Goal: Information Seeking & Learning: Learn about a topic

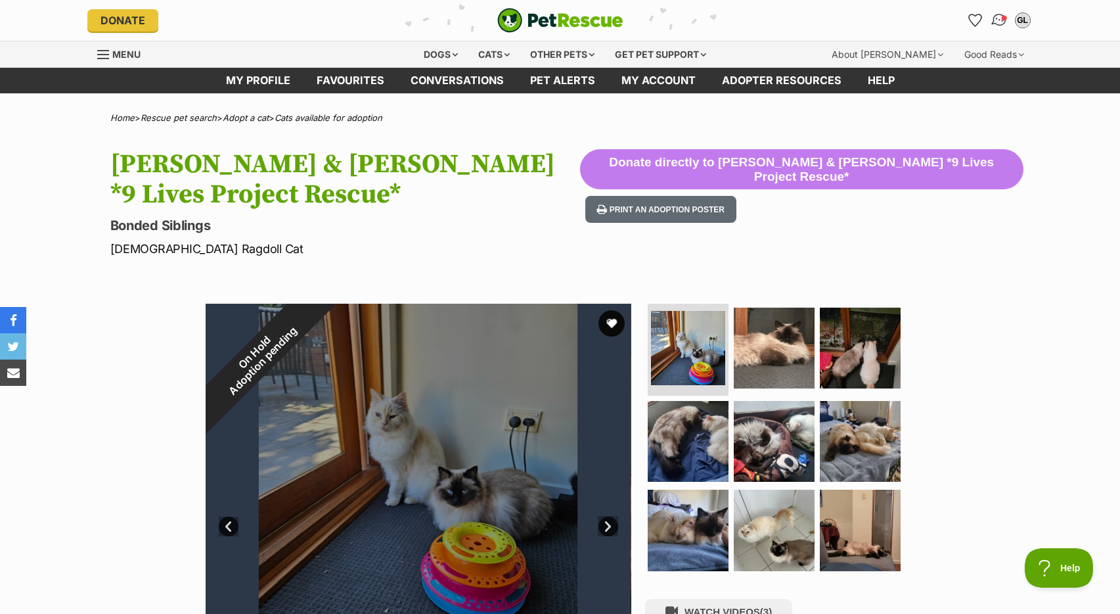
click at [997, 18] on img "Conversations" at bounding box center [999, 20] width 18 height 17
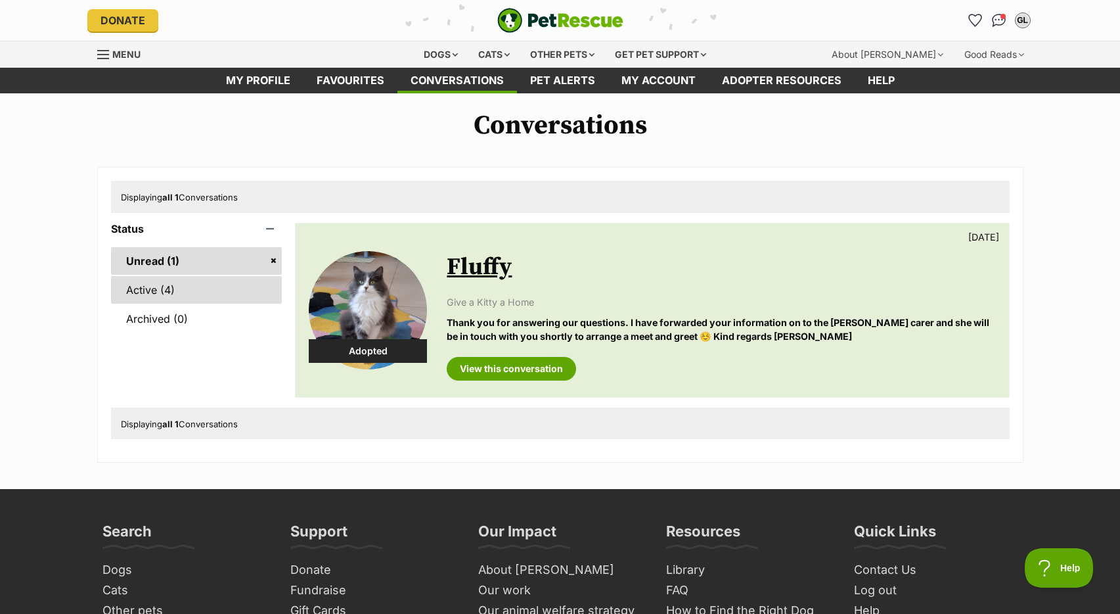
click at [177, 293] on link "Active (4)" at bounding box center [196, 290] width 171 height 28
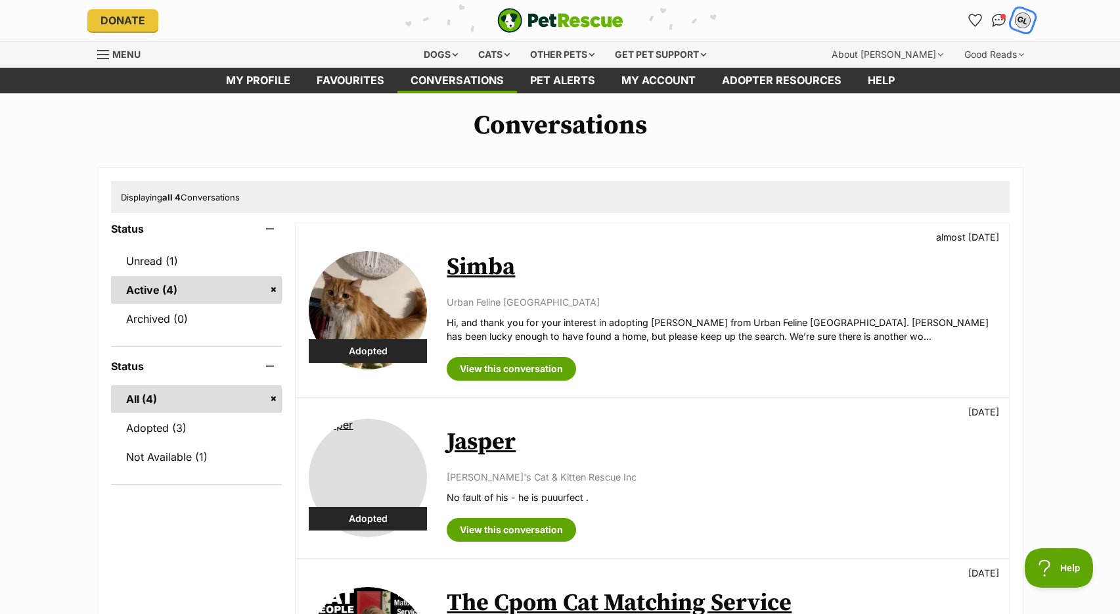
click at [1013, 21] on button "GL" at bounding box center [1022, 20] width 27 height 27
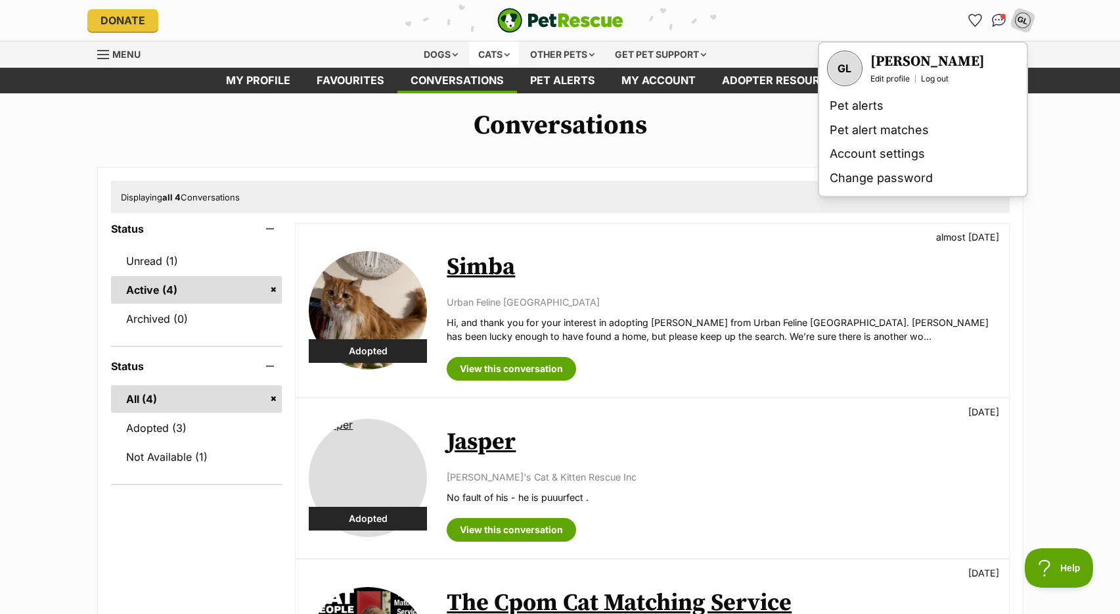
click at [482, 53] on div "Cats" at bounding box center [494, 54] width 50 height 26
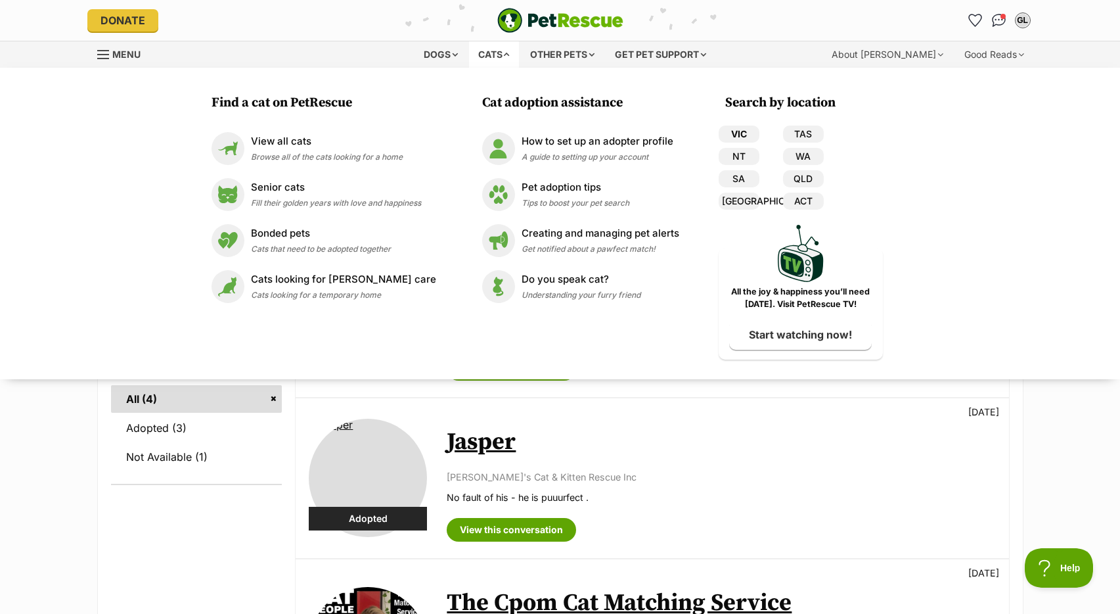
click at [729, 137] on link "VIC" at bounding box center [739, 133] width 41 height 17
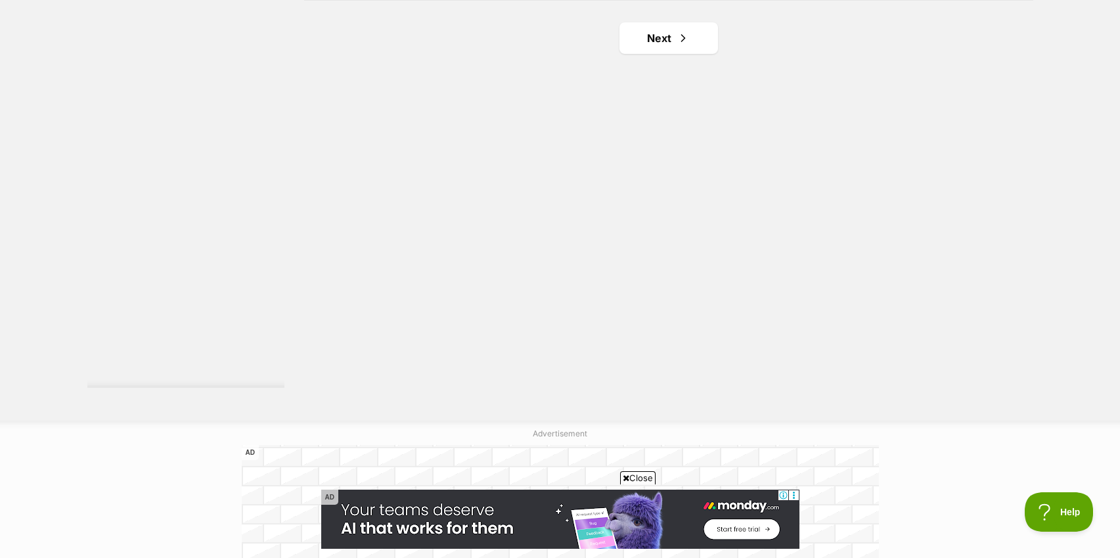
scroll to position [2393, 0]
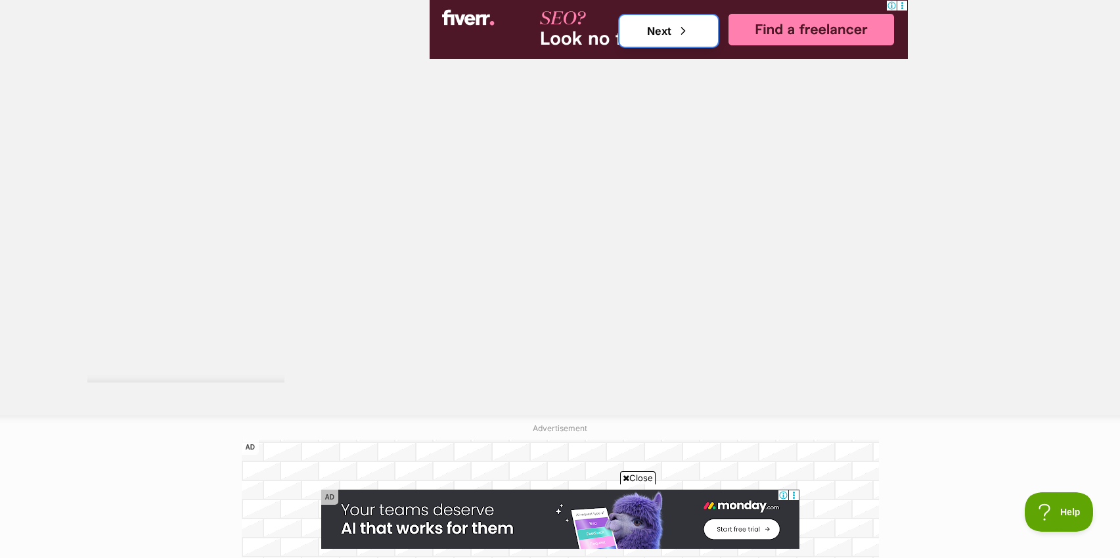
click at [665, 34] on link "Next" at bounding box center [669, 31] width 99 height 32
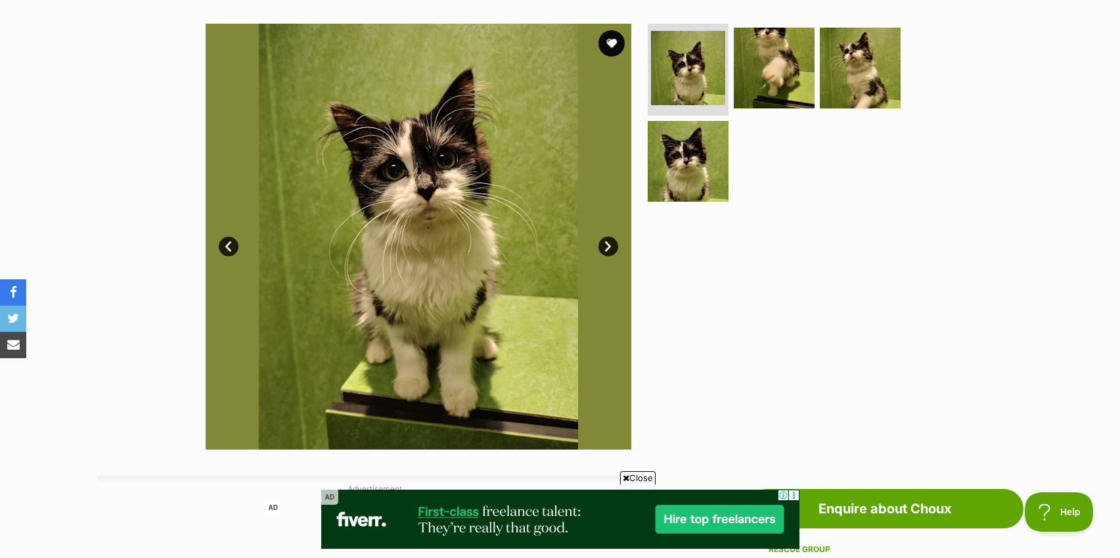
scroll to position [240, 0]
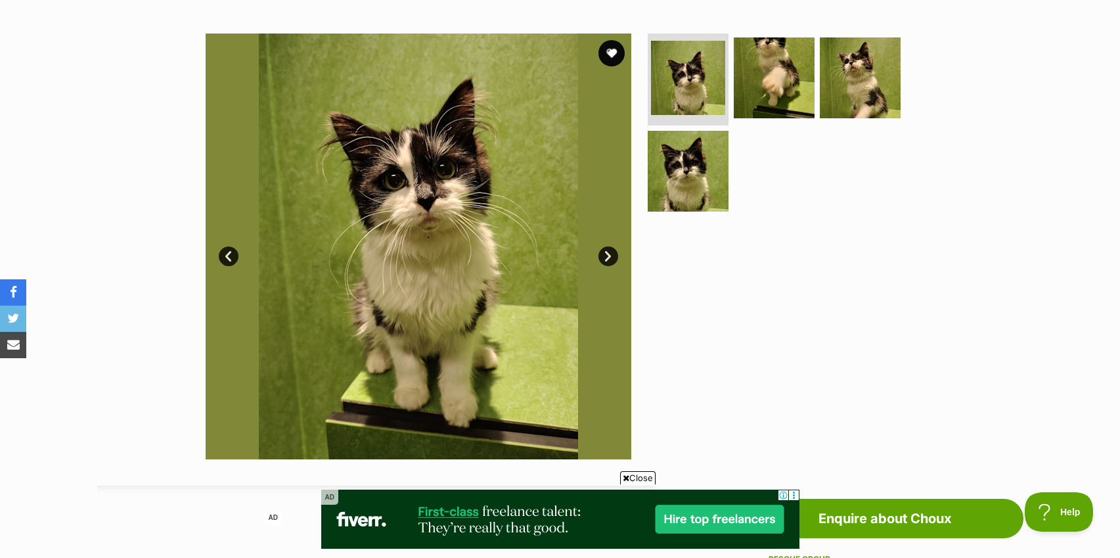
click at [615, 258] on link "Next" at bounding box center [608, 256] width 20 height 20
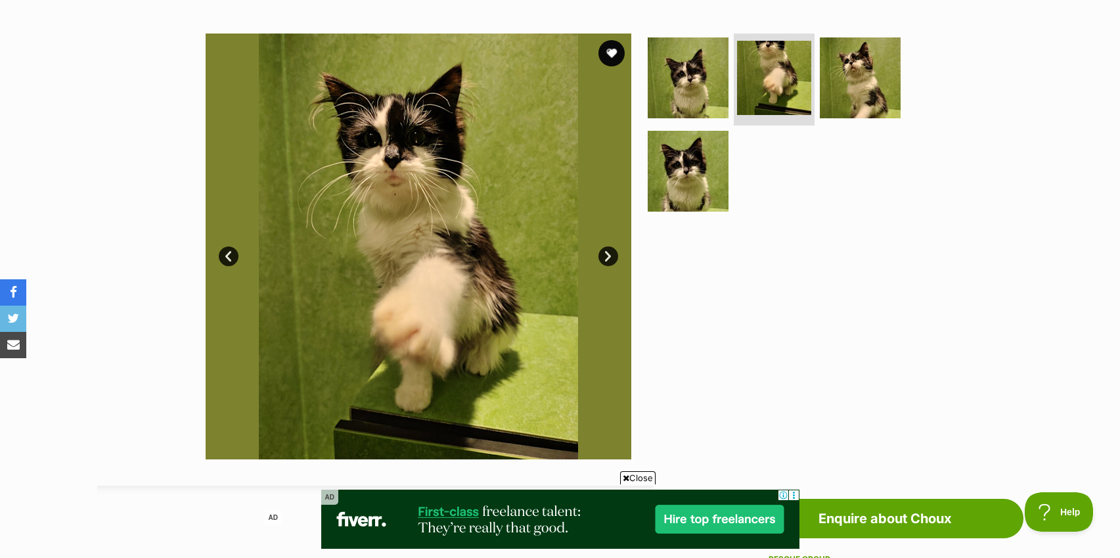
click at [607, 254] on link "Next" at bounding box center [608, 256] width 20 height 20
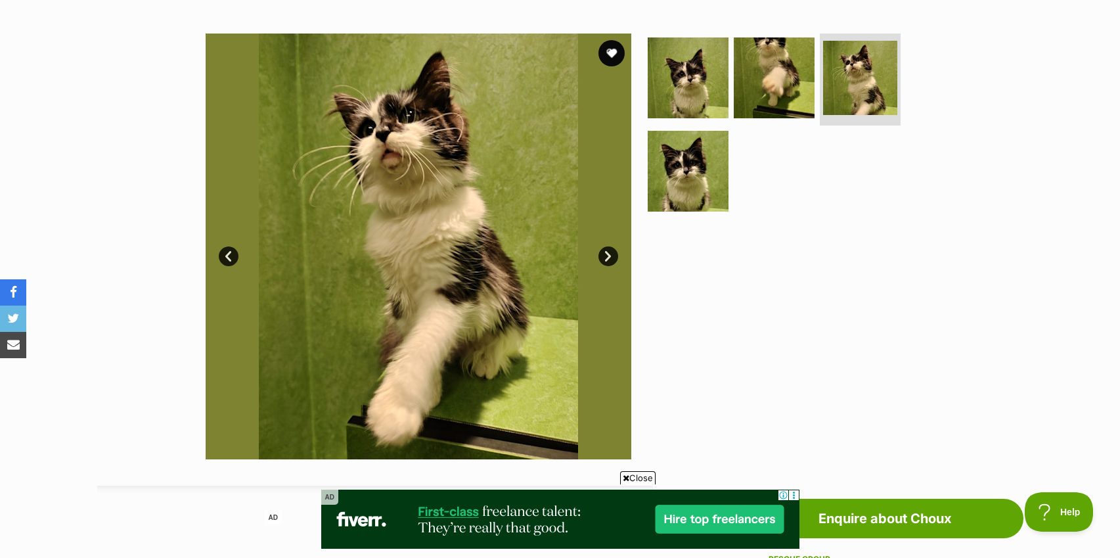
click at [607, 254] on link "Next" at bounding box center [608, 256] width 20 height 20
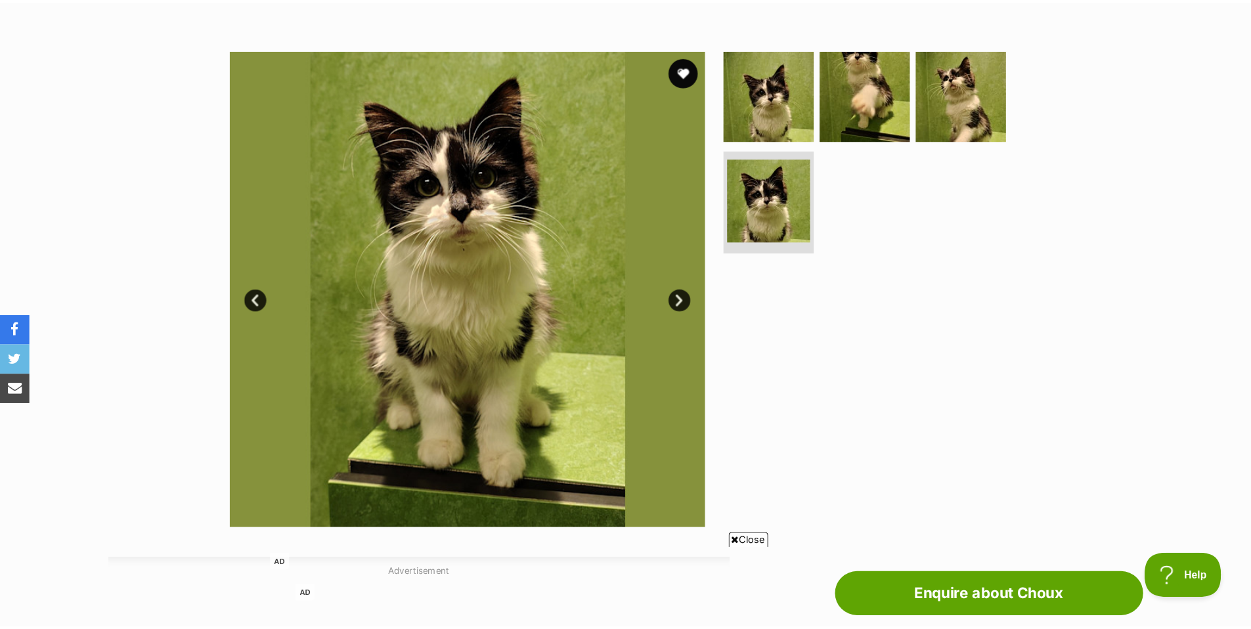
scroll to position [177, 0]
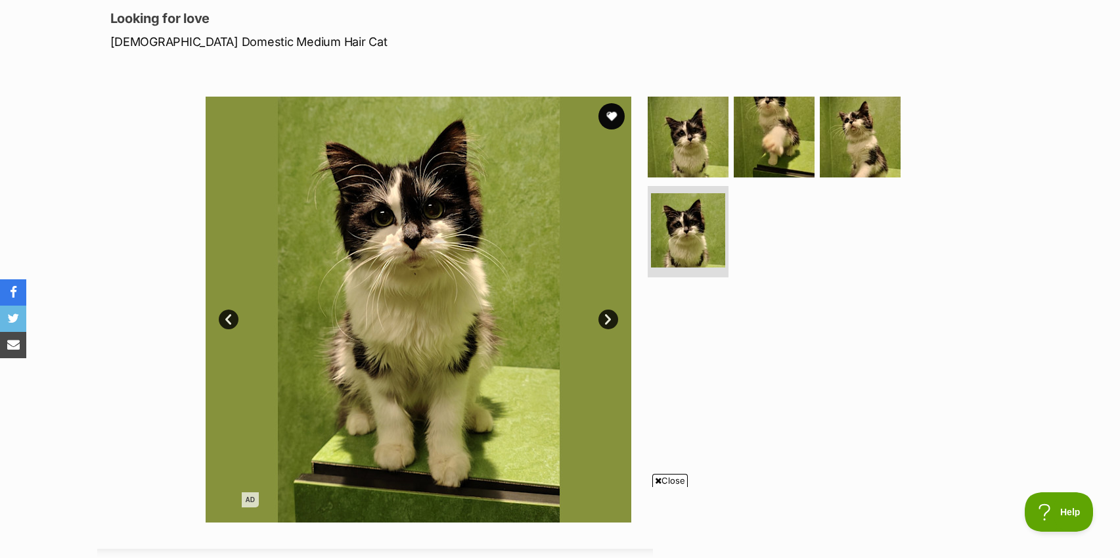
click at [606, 319] on link "Next" at bounding box center [608, 319] width 20 height 20
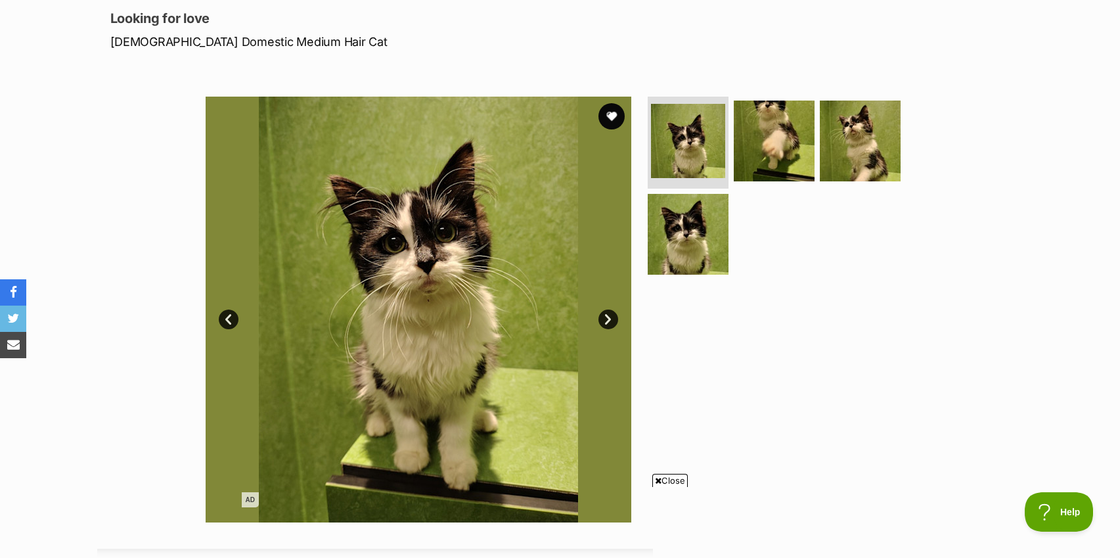
click at [606, 319] on link "Next" at bounding box center [608, 319] width 20 height 20
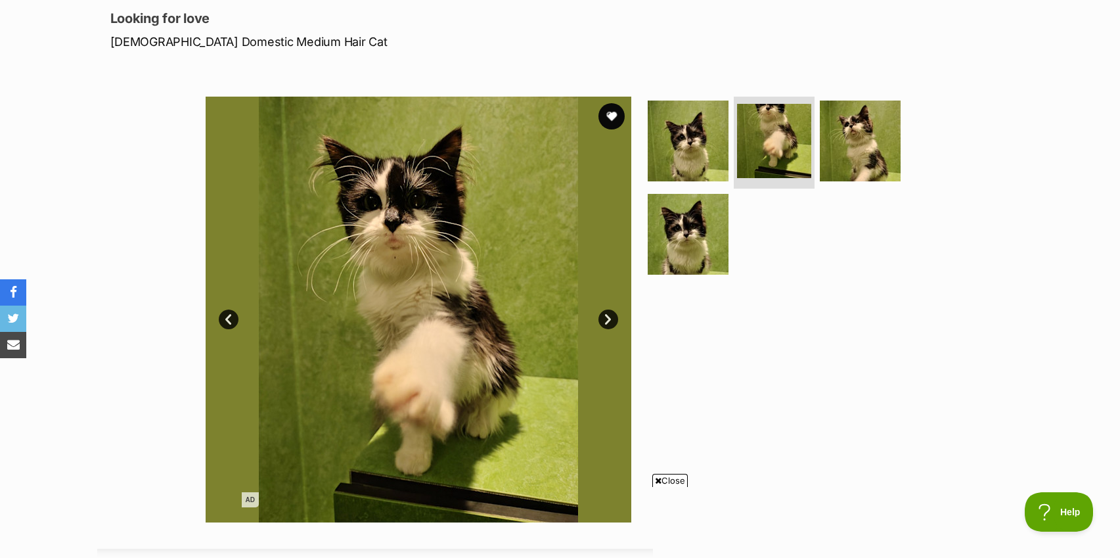
click at [605, 319] on link "Next" at bounding box center [608, 319] width 20 height 20
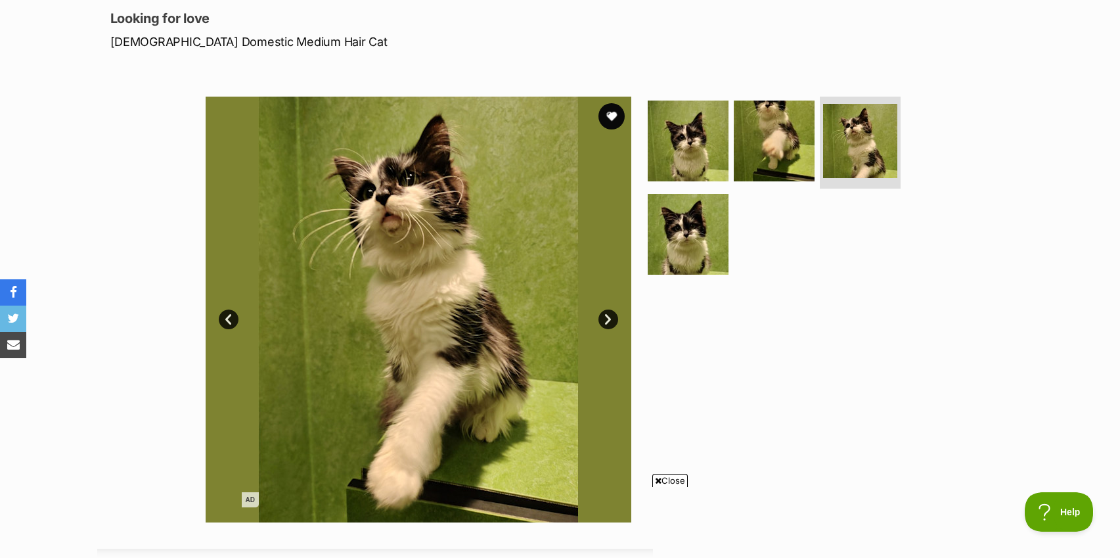
click at [605, 319] on link "Next" at bounding box center [608, 319] width 20 height 20
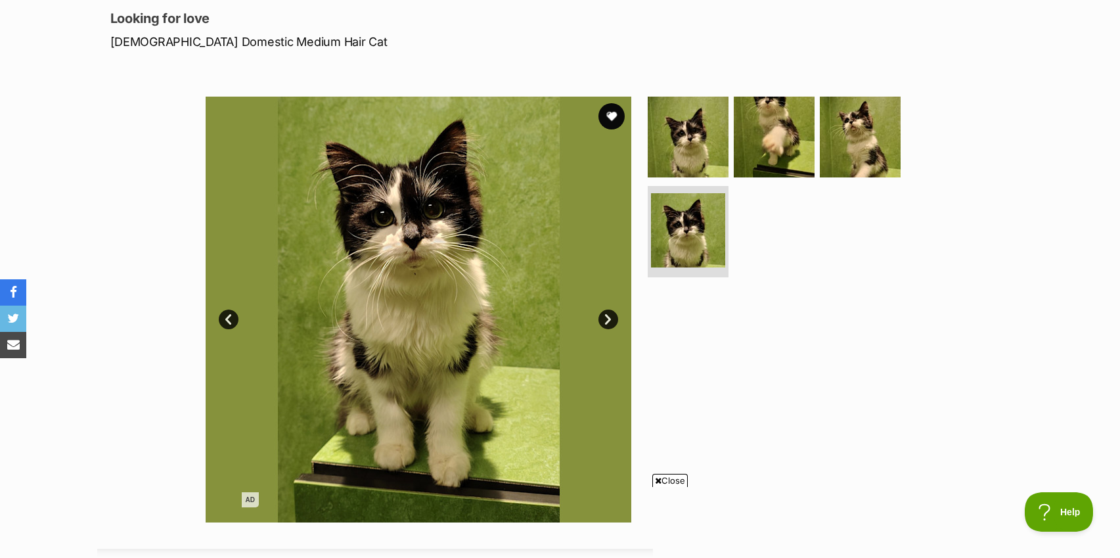
click at [605, 319] on link "Next" at bounding box center [608, 319] width 20 height 20
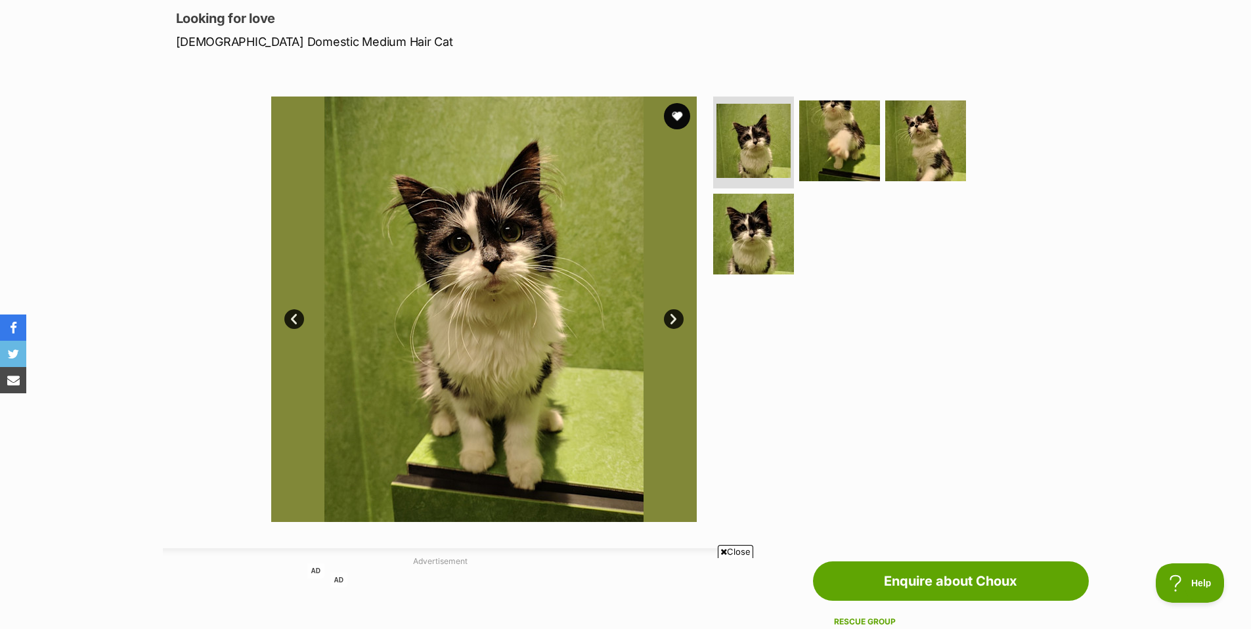
click at [670, 323] on link "Next" at bounding box center [674, 319] width 20 height 20
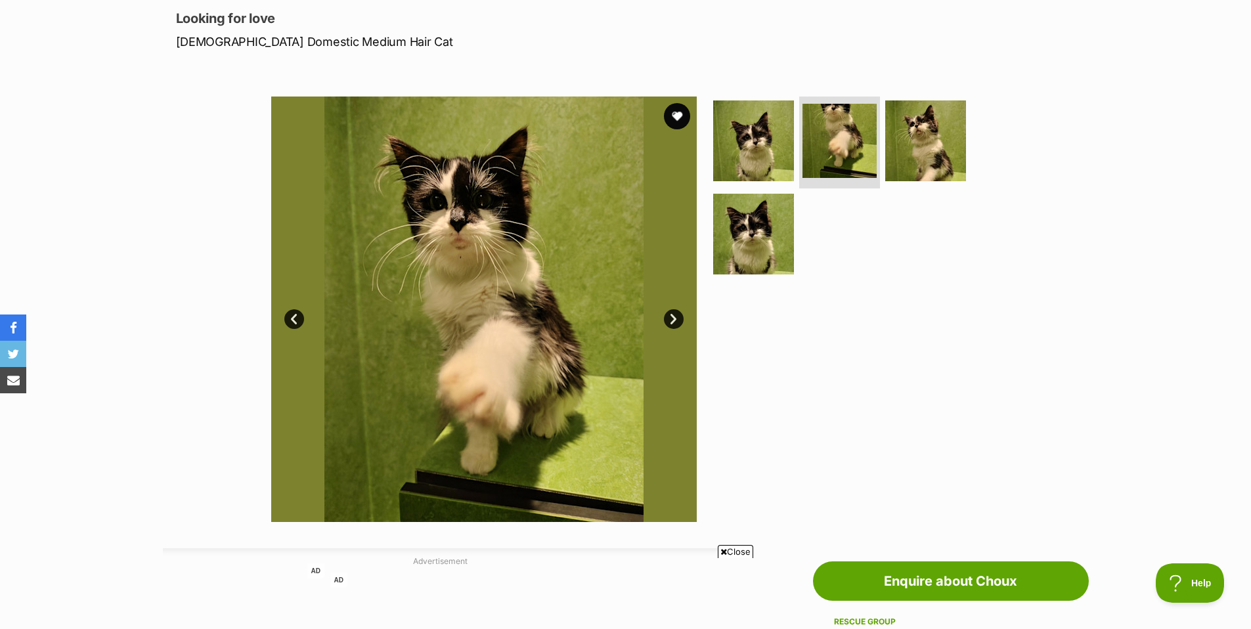
click at [670, 323] on link "Next" at bounding box center [674, 319] width 20 height 20
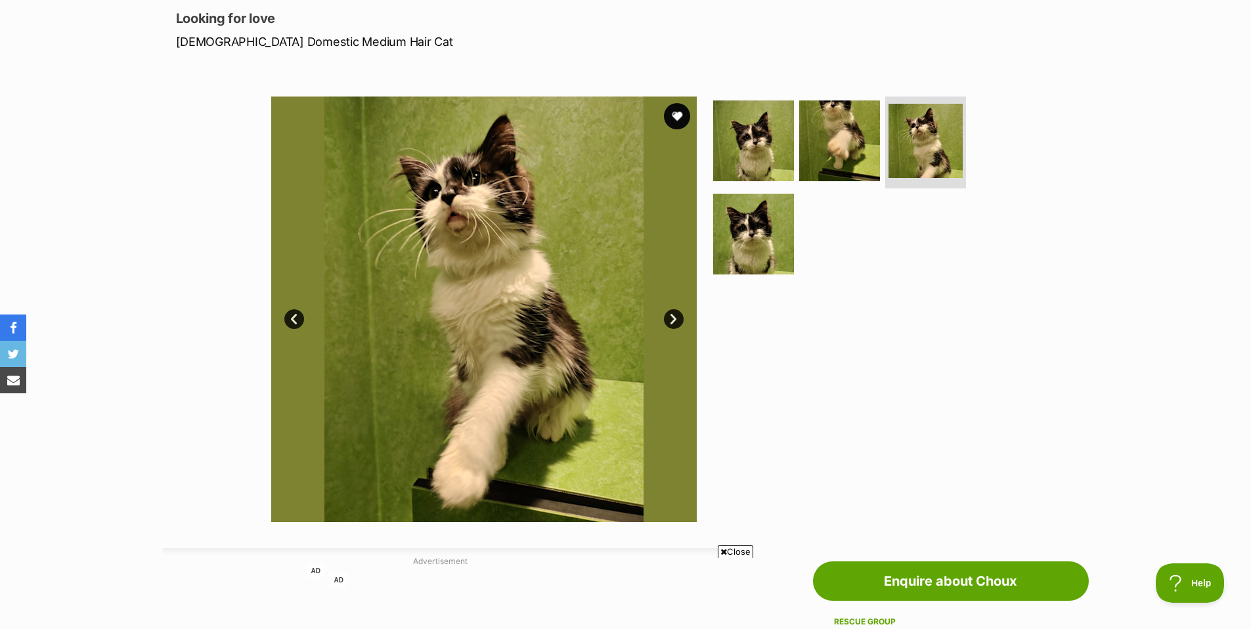
click at [670, 323] on link "Next" at bounding box center [674, 319] width 20 height 20
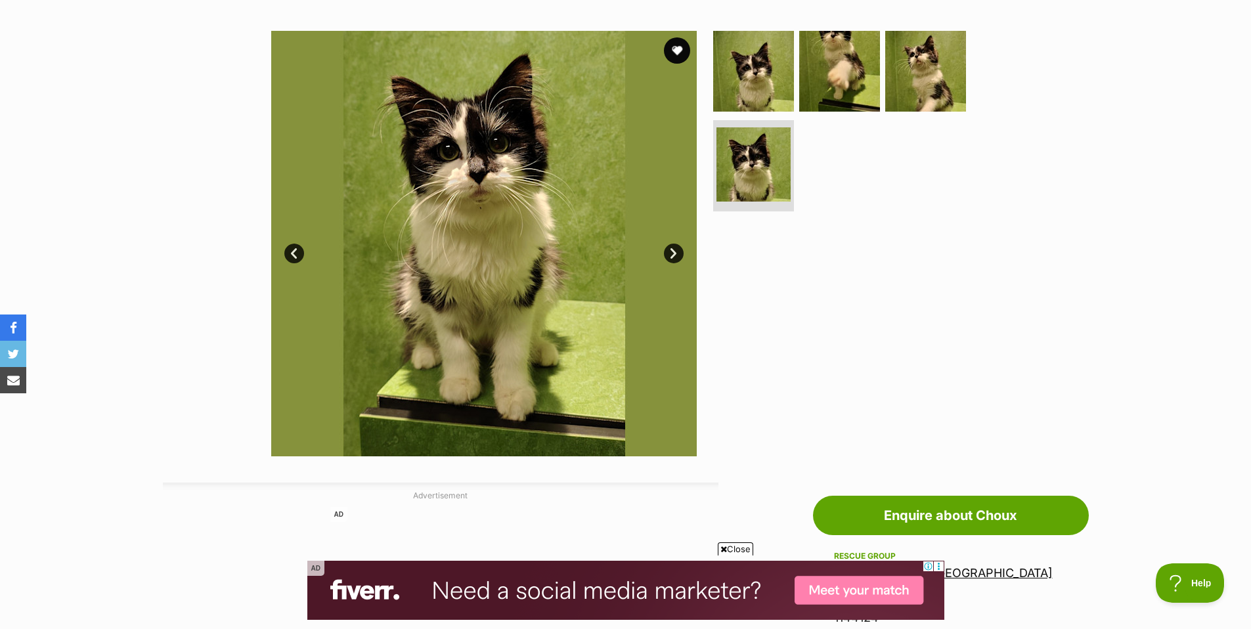
scroll to position [250, 0]
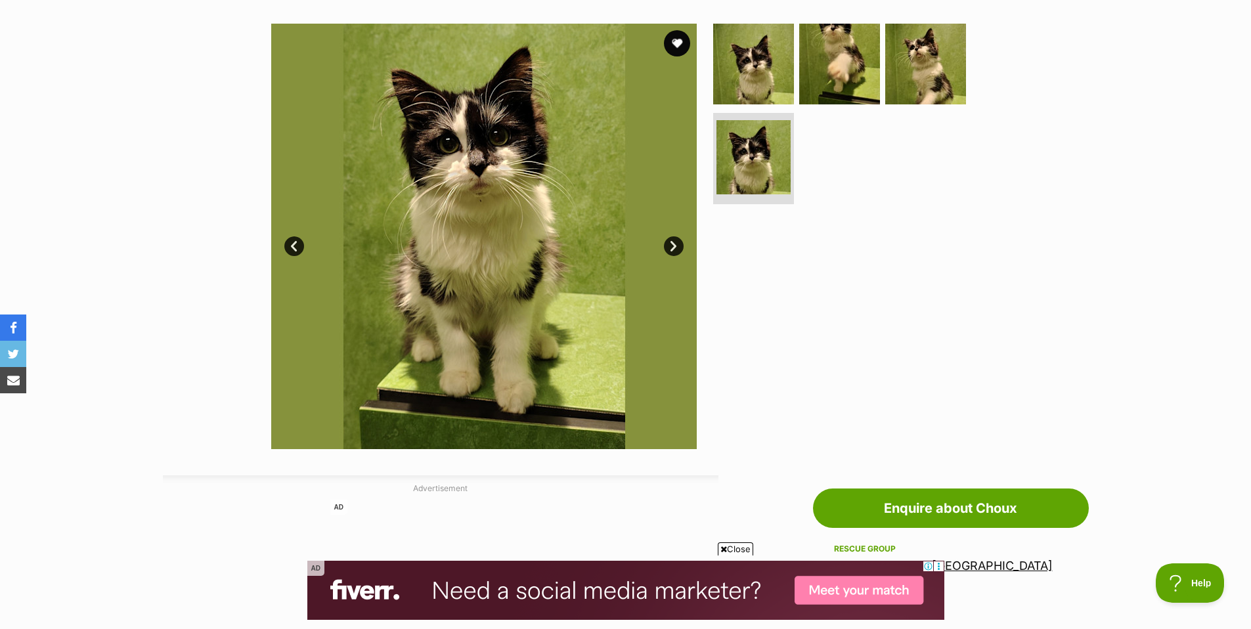
click at [677, 248] on link "Next" at bounding box center [674, 247] width 20 height 20
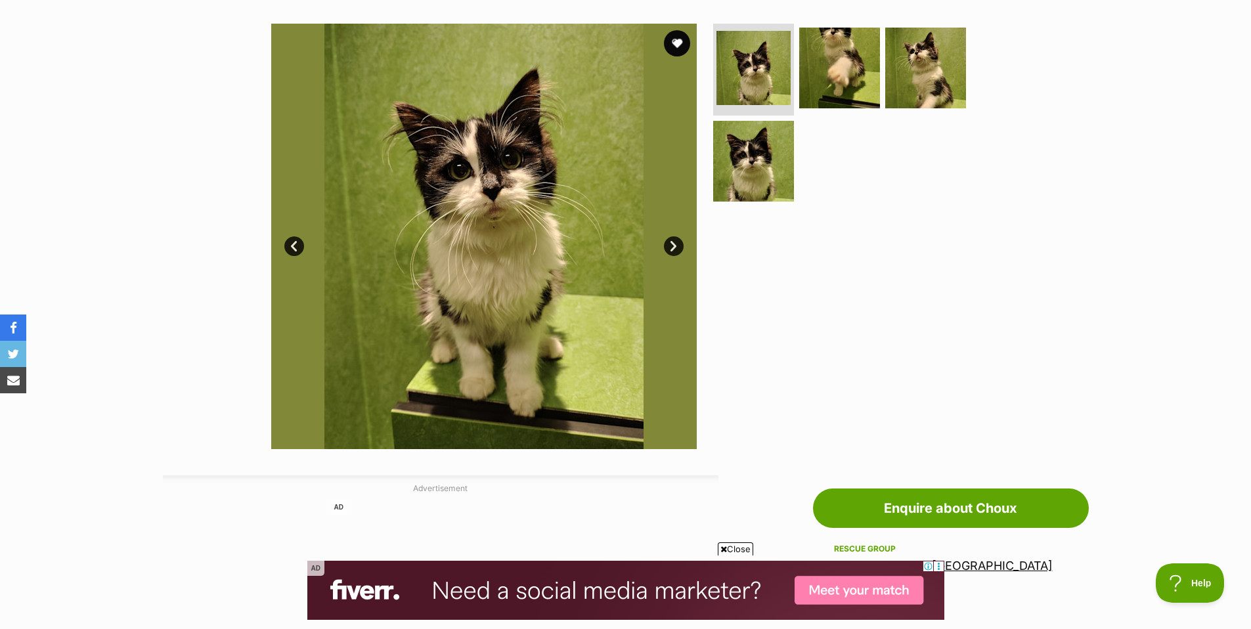
click at [677, 248] on link "Next" at bounding box center [674, 247] width 20 height 20
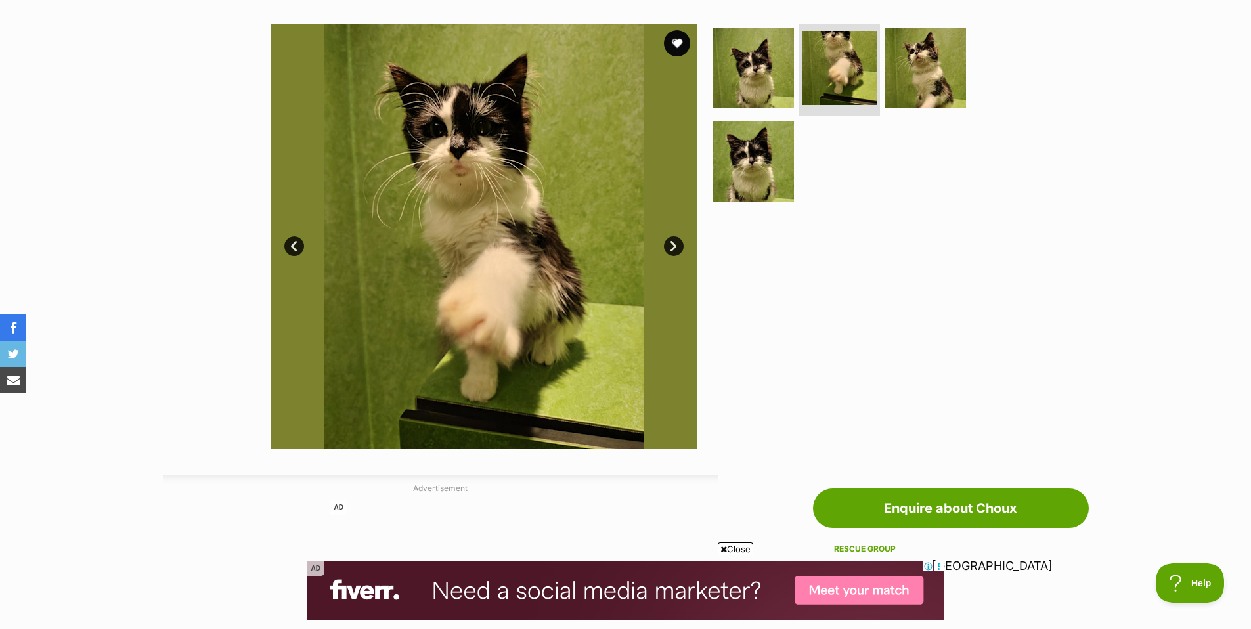
click at [677, 248] on link "Next" at bounding box center [674, 247] width 20 height 20
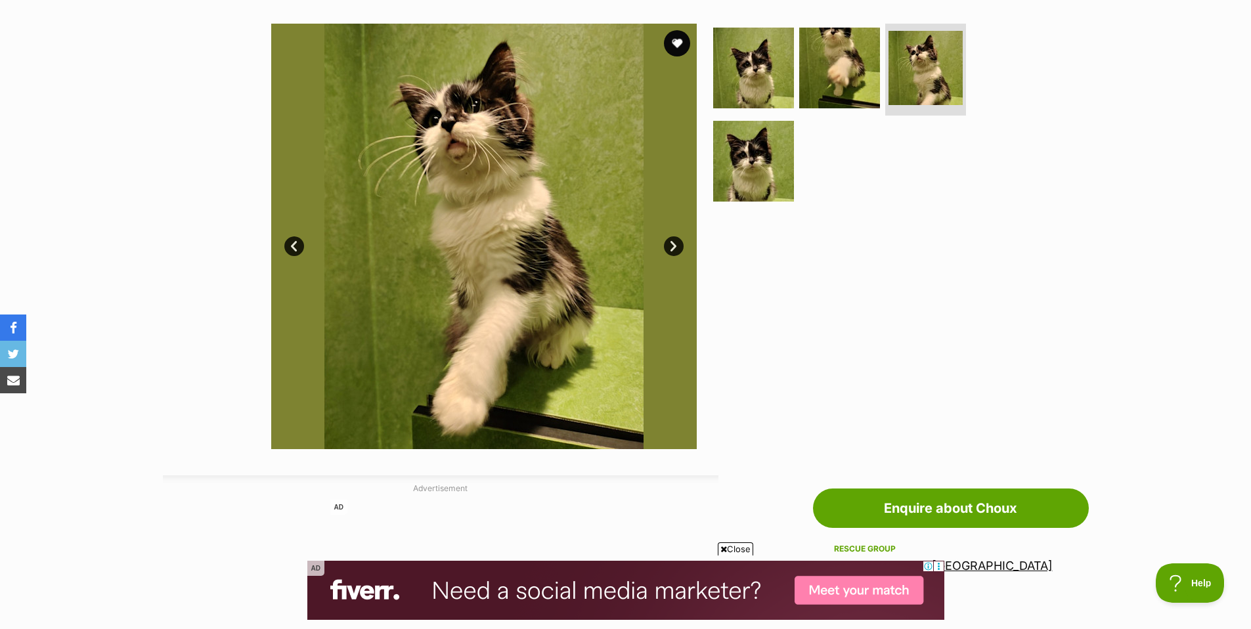
click at [677, 248] on link "Next" at bounding box center [674, 247] width 20 height 20
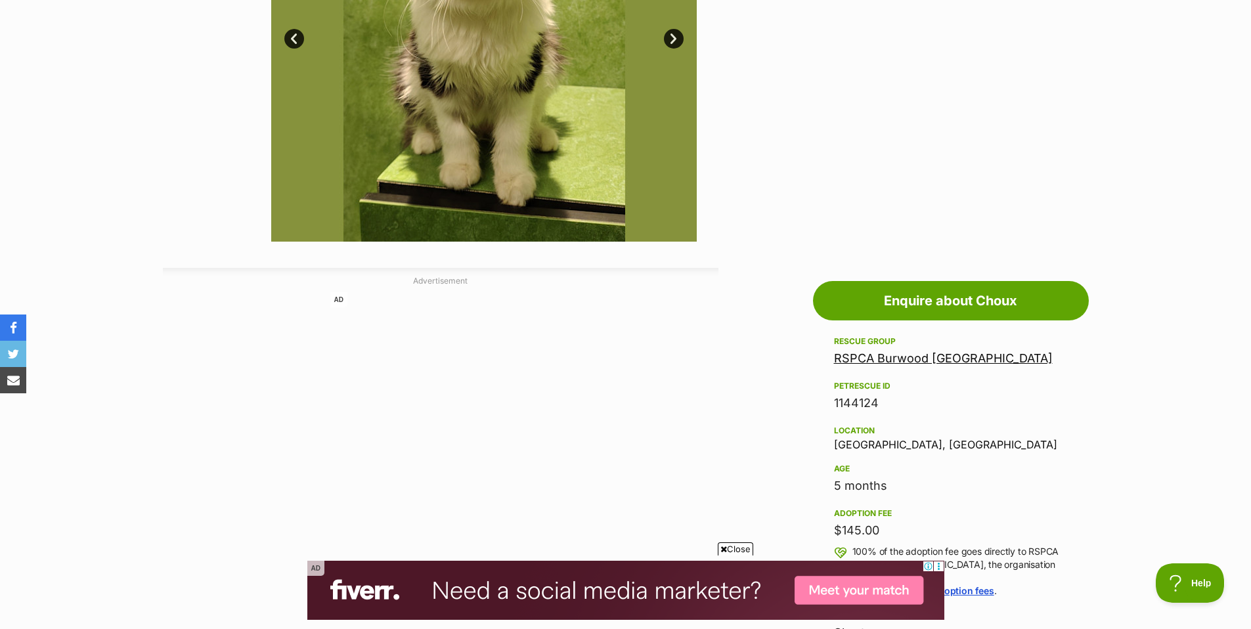
scroll to position [0, 0]
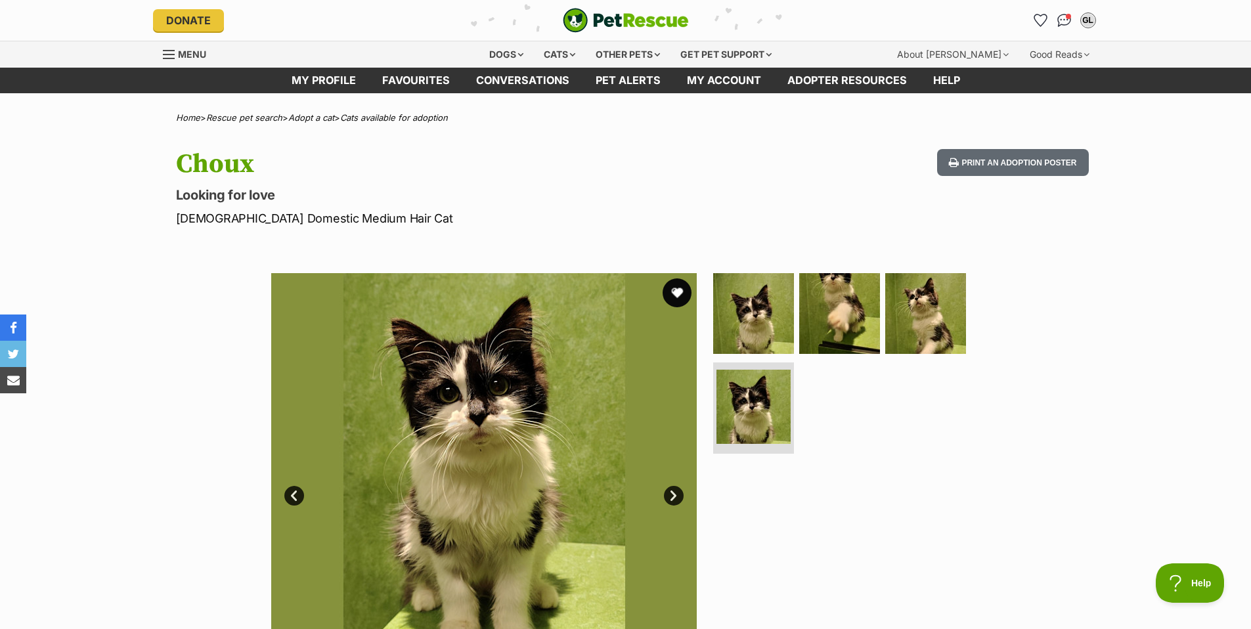
click at [685, 292] on button "favourite" at bounding box center [677, 293] width 29 height 29
click at [1068, 18] on span "Conversations" at bounding box center [1069, 17] width 7 height 7
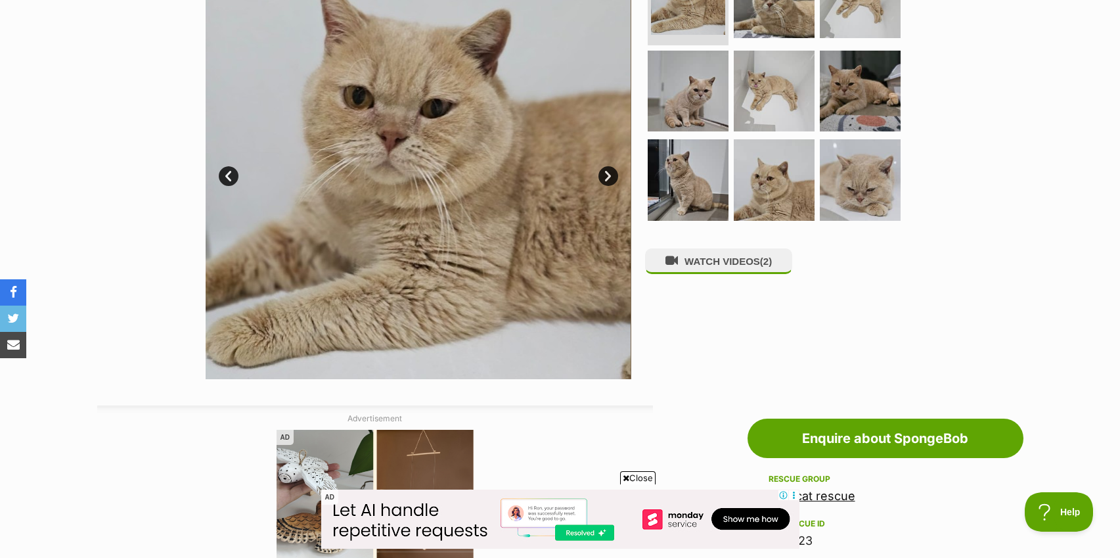
scroll to position [296, 0]
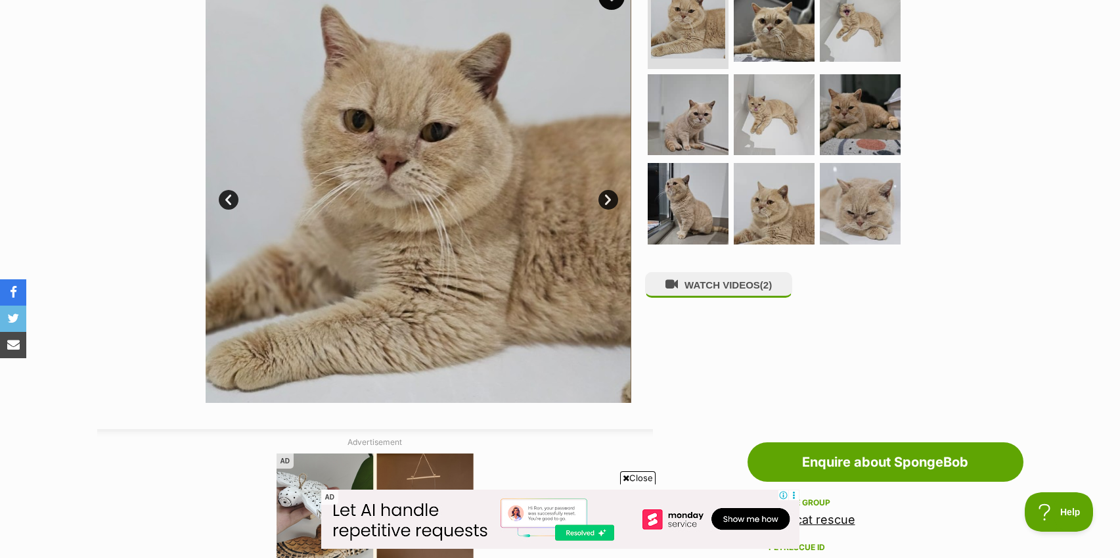
click at [602, 198] on link "Next" at bounding box center [608, 200] width 20 height 20
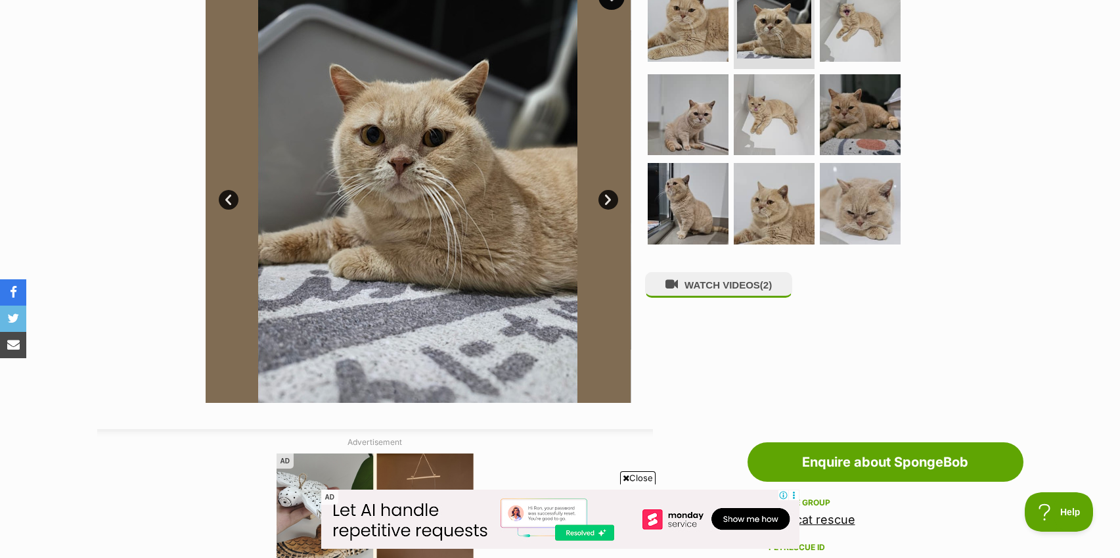
click at [605, 199] on link "Next" at bounding box center [608, 200] width 20 height 20
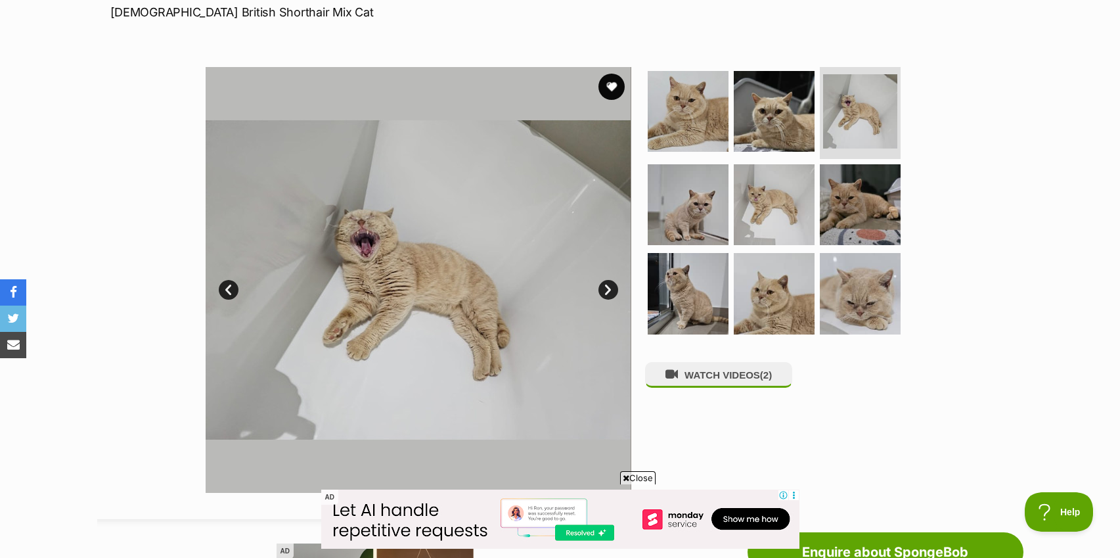
scroll to position [206, 0]
click at [600, 292] on link "Next" at bounding box center [608, 291] width 20 height 20
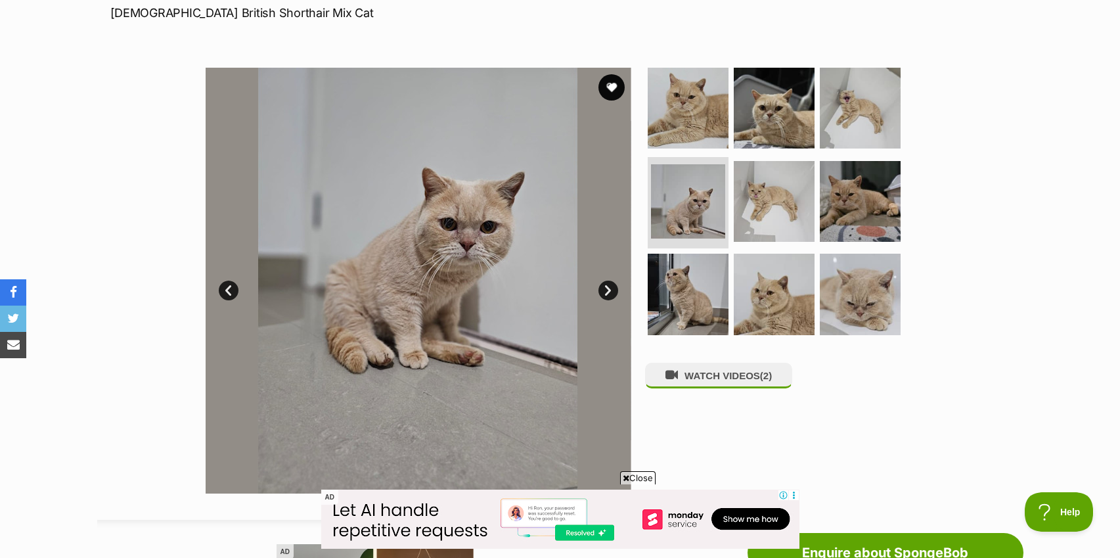
click at [600, 292] on link "Next" at bounding box center [608, 291] width 20 height 20
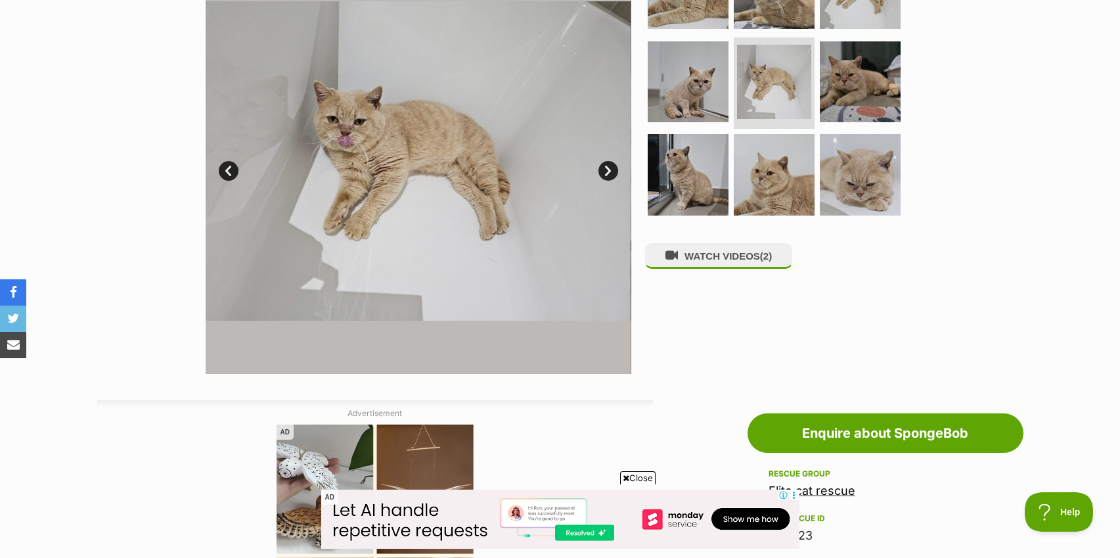
scroll to position [240, 0]
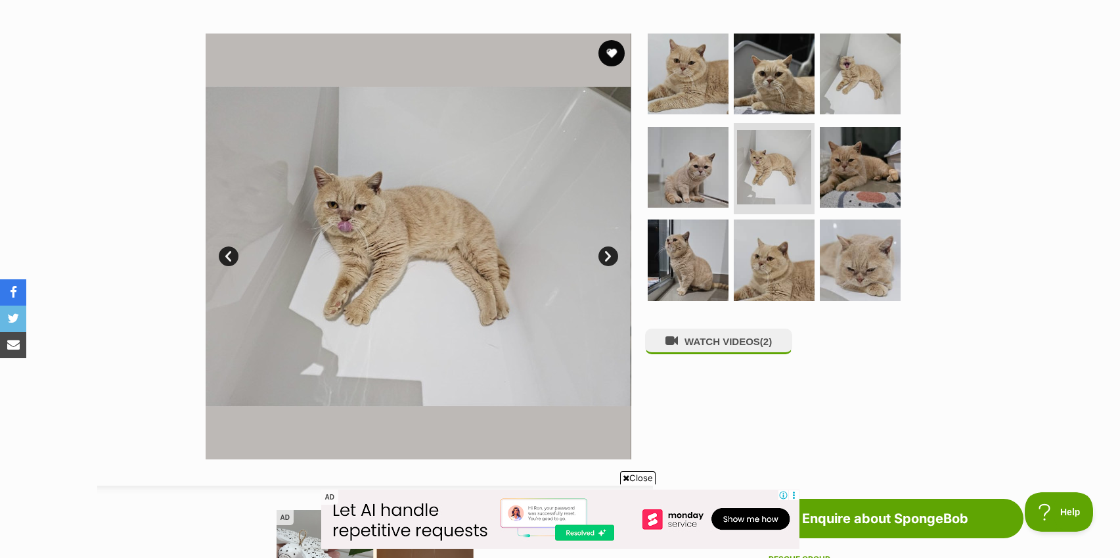
click at [608, 258] on link "Next" at bounding box center [608, 256] width 20 height 20
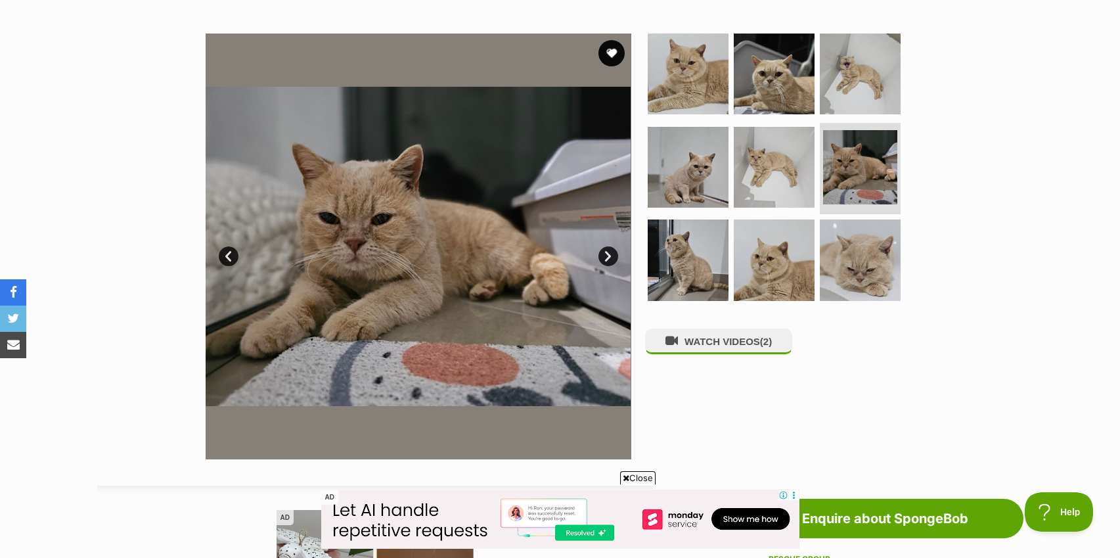
click at [608, 258] on link "Next" at bounding box center [608, 256] width 20 height 20
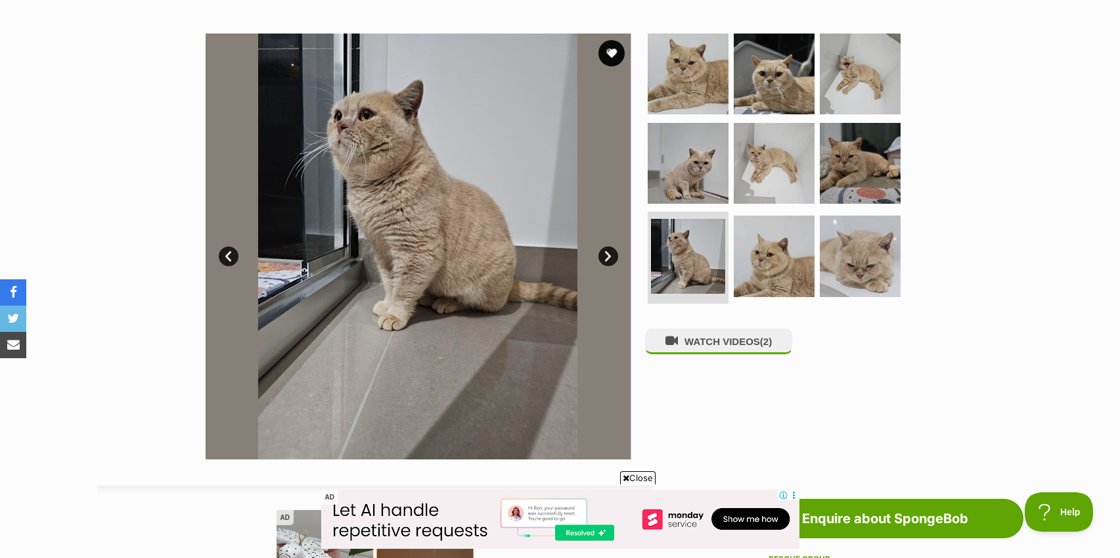
click at [608, 258] on link "Next" at bounding box center [608, 256] width 20 height 20
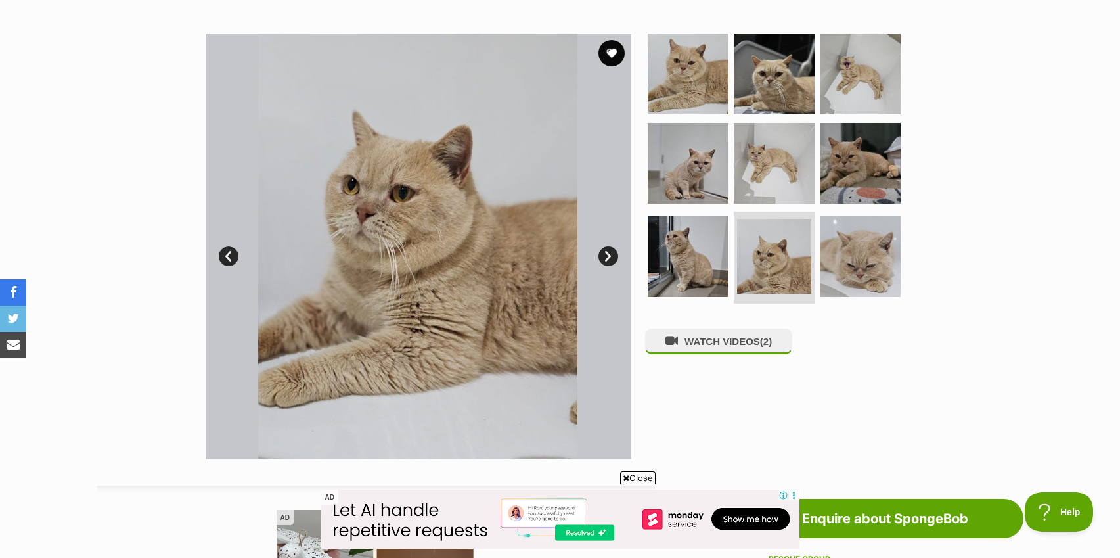
click at [608, 258] on link "Next" at bounding box center [608, 256] width 20 height 20
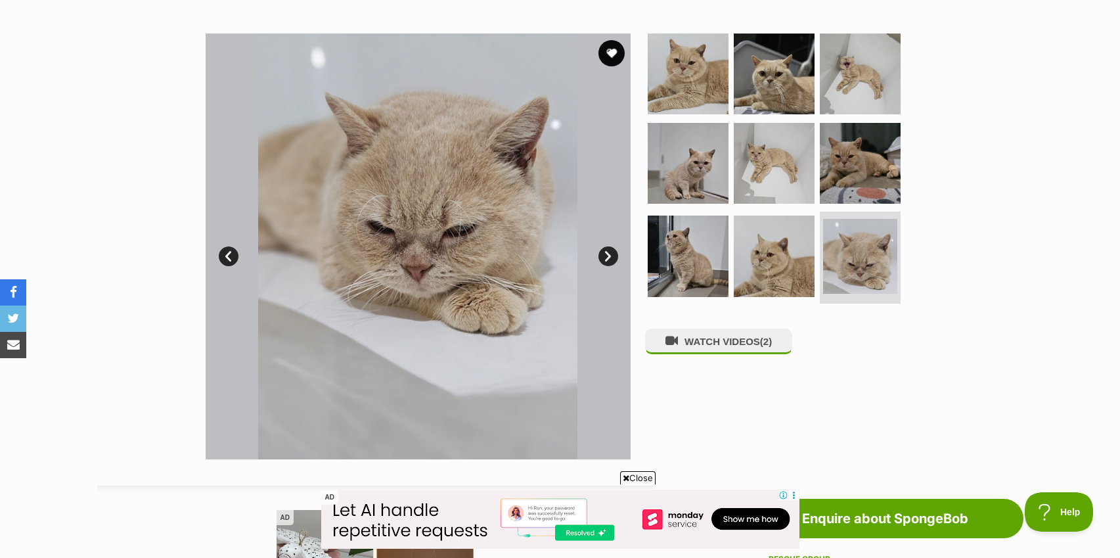
click at [608, 258] on link "Next" at bounding box center [608, 256] width 20 height 20
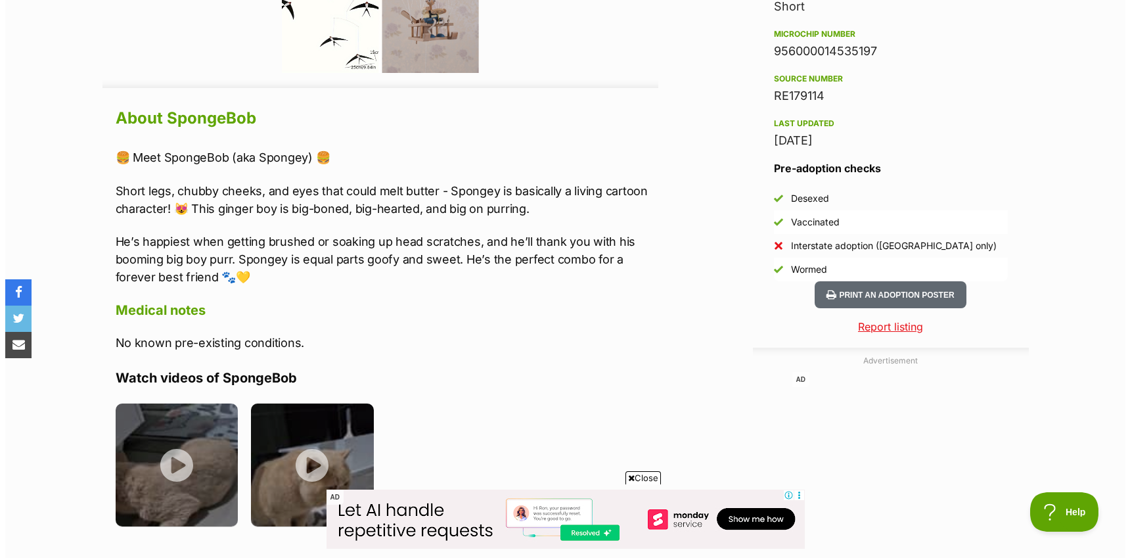
scroll to position [1247, 0]
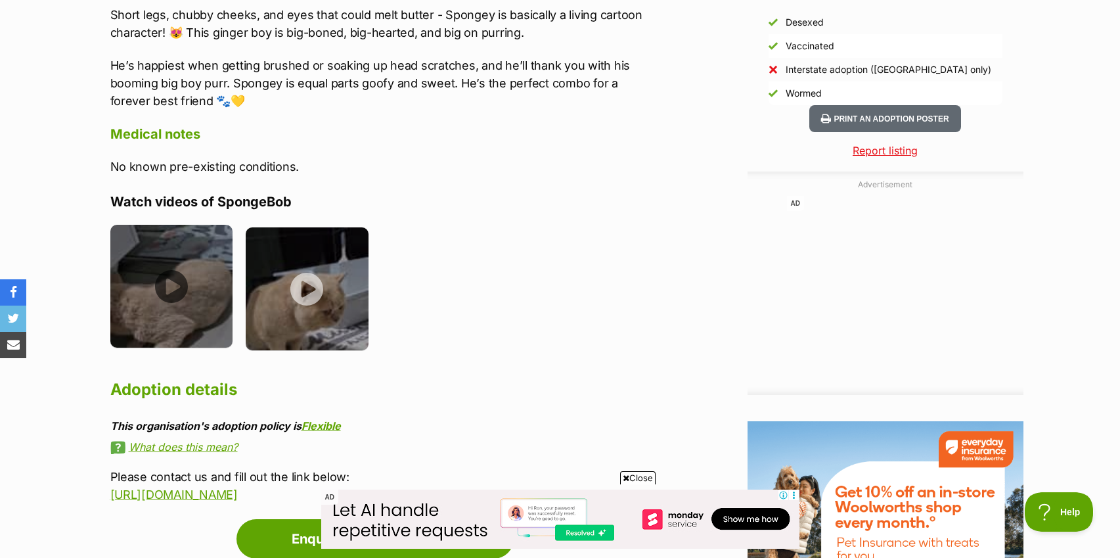
click at [194, 299] on img at bounding box center [171, 286] width 123 height 123
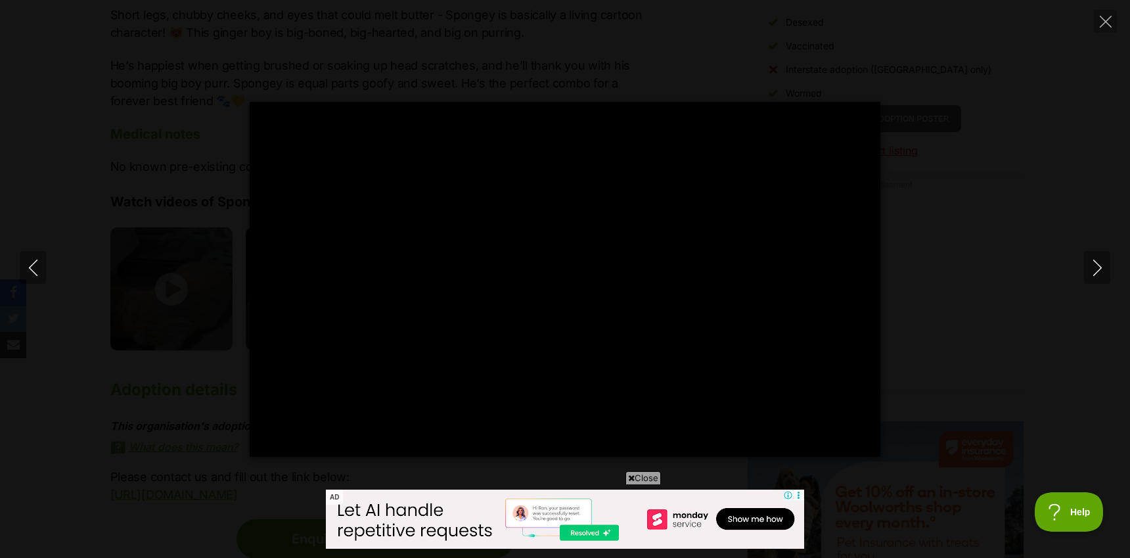
type input "66.61"
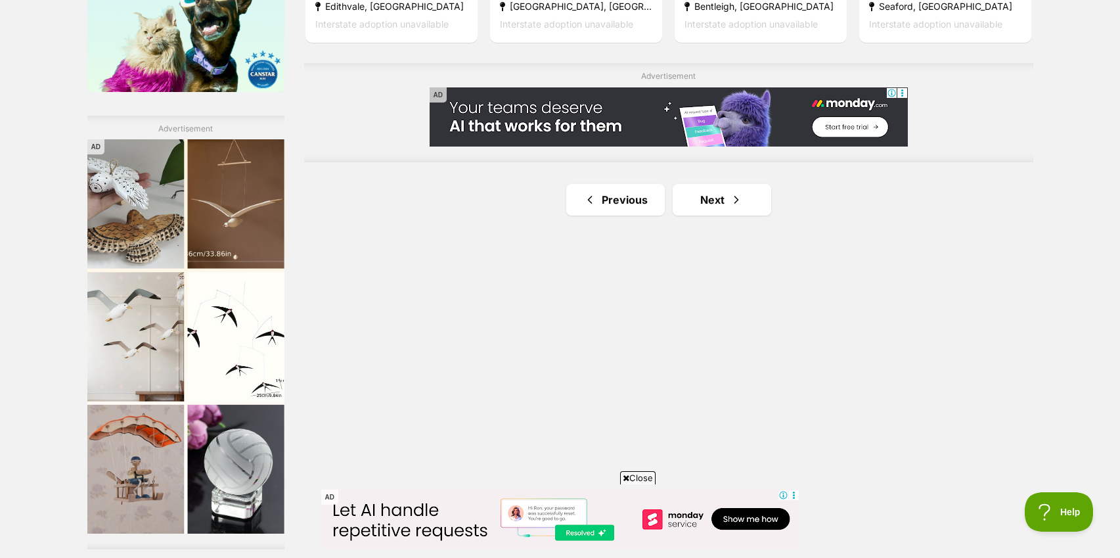
scroll to position [2272, 0]
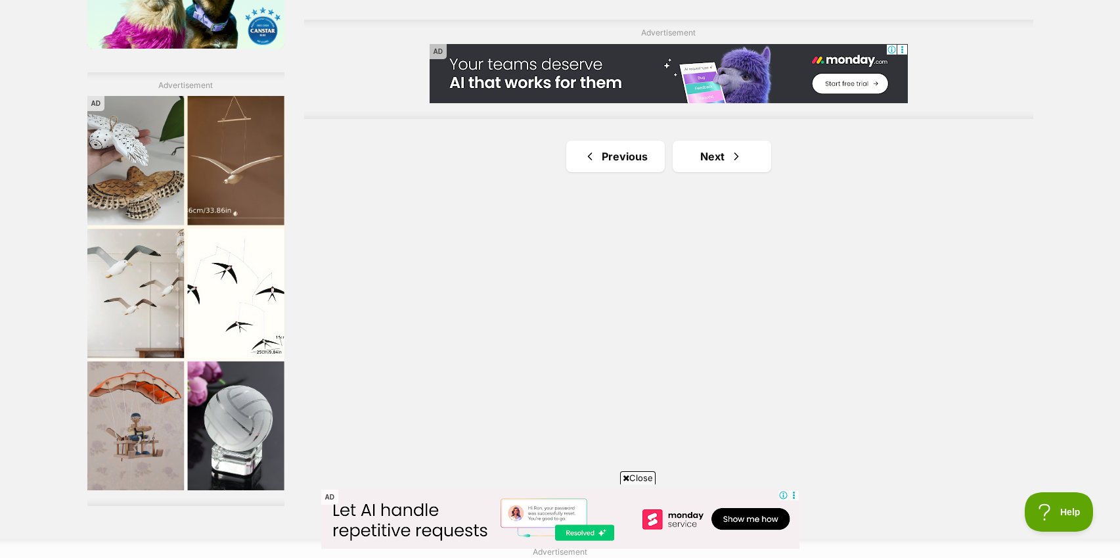
click at [742, 164] on span "Next page" at bounding box center [736, 156] width 13 height 16
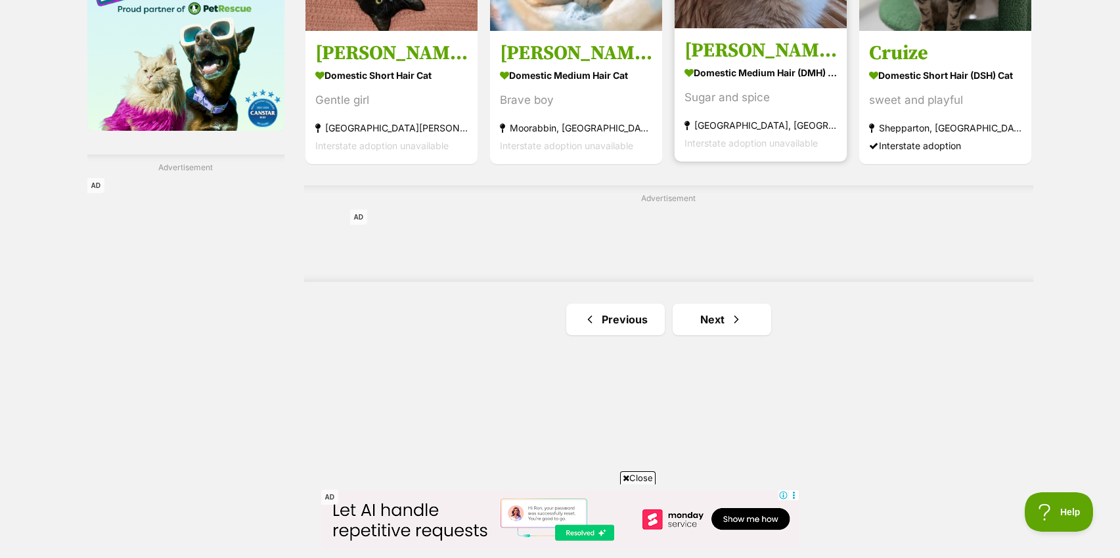
scroll to position [2253, 0]
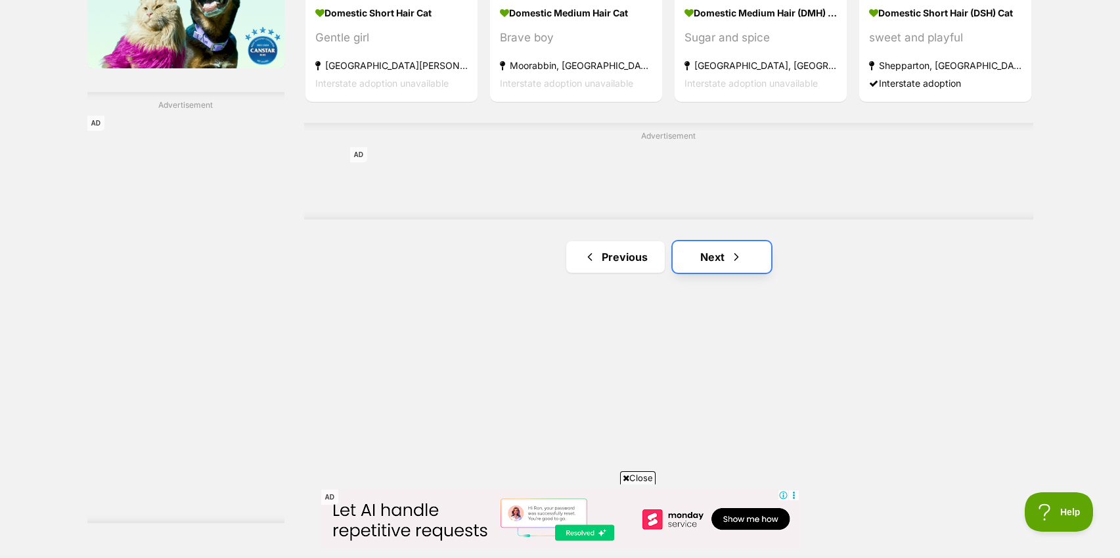
click at [723, 257] on link "Next" at bounding box center [722, 257] width 99 height 32
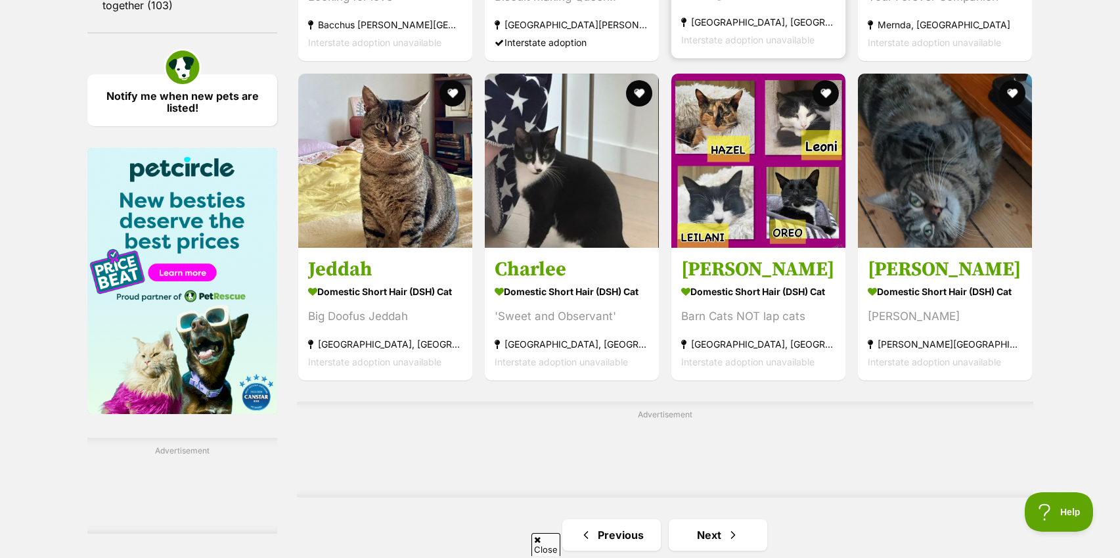
scroll to position [1972, 0]
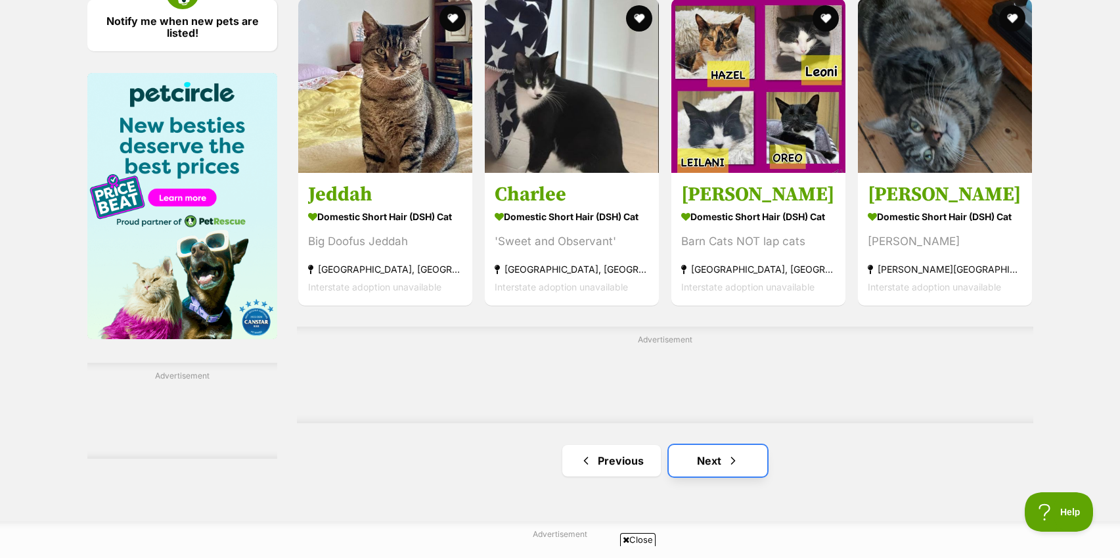
click at [727, 461] on span "Next page" at bounding box center [733, 461] width 13 height 16
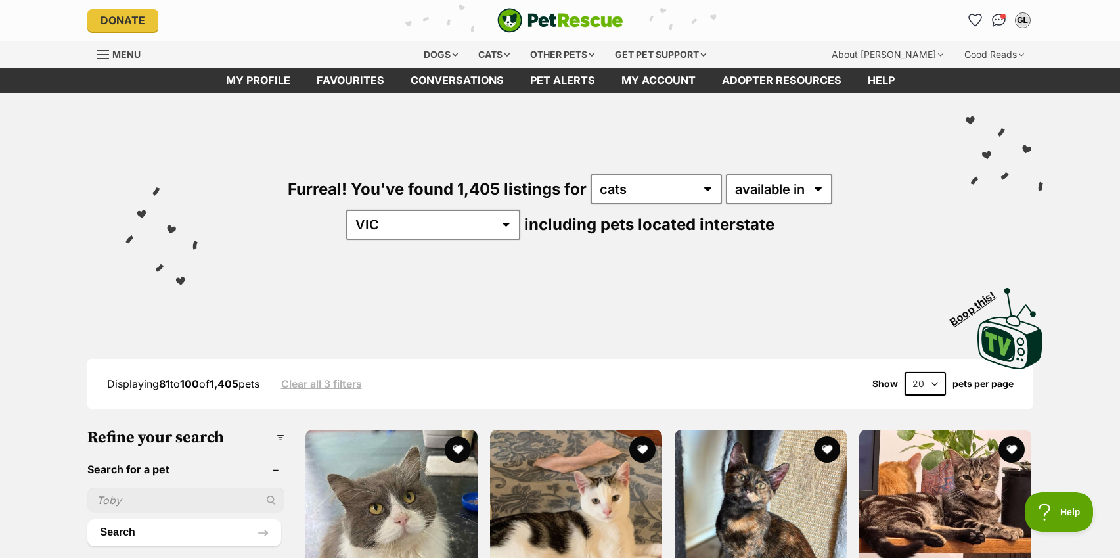
click at [199, 489] on input "text" at bounding box center [185, 499] width 197 height 25
type input "[PERSON_NAME]"
click at [87, 519] on button "Search" at bounding box center [184, 532] width 194 height 26
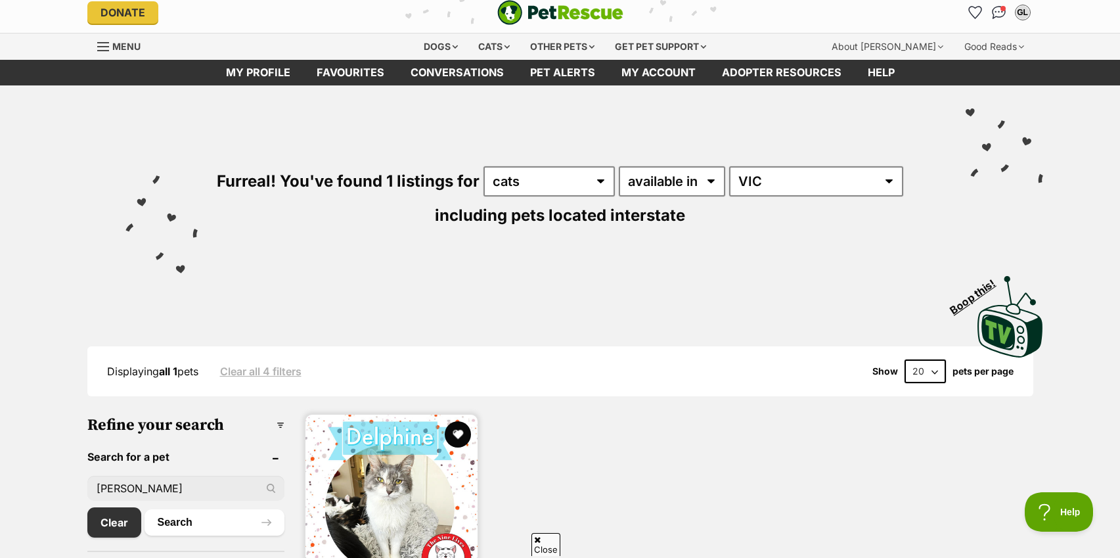
scroll to position [81, 0]
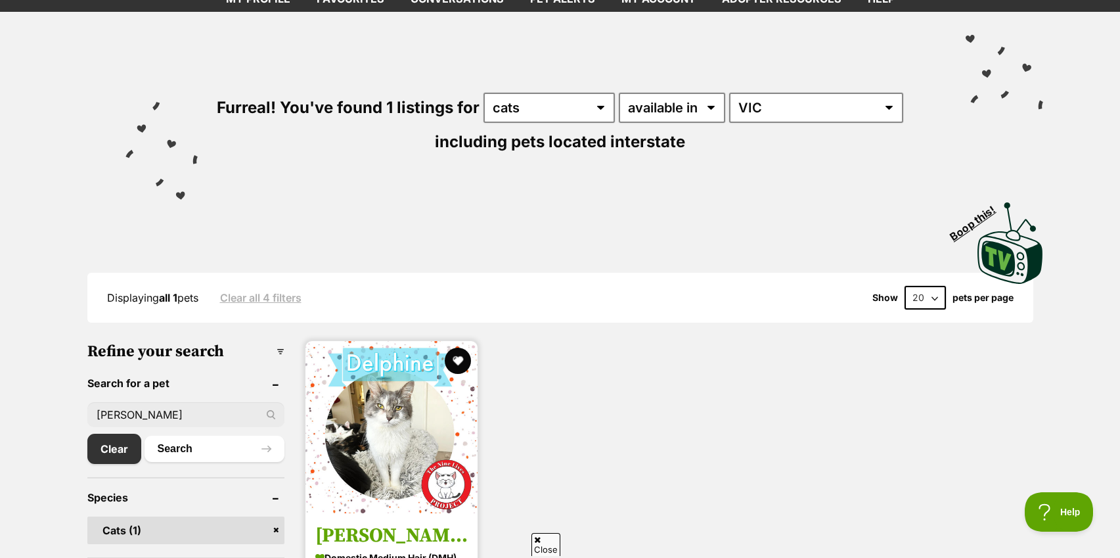
click at [382, 441] on img at bounding box center [391, 427] width 172 height 172
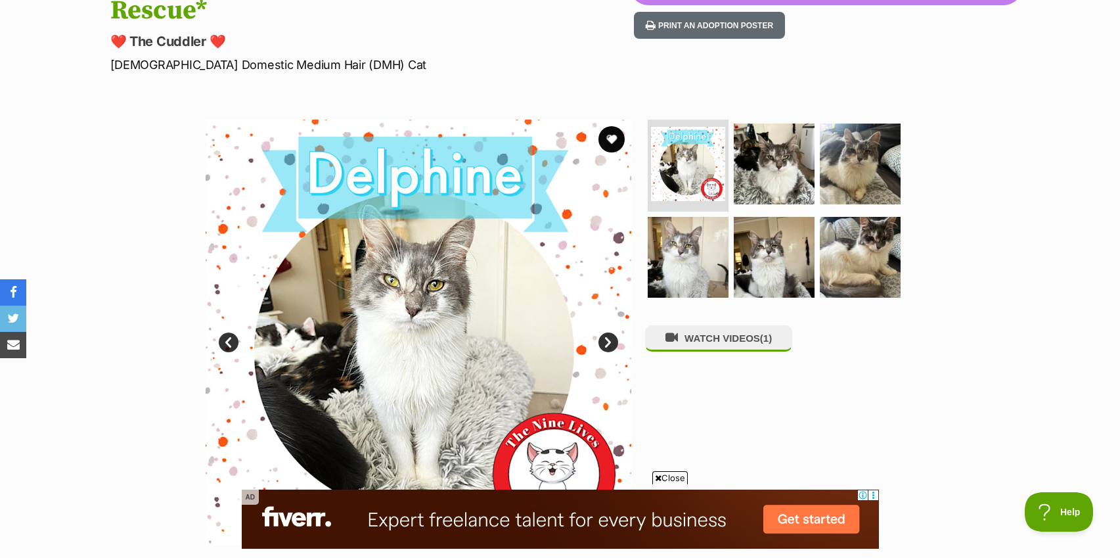
click at [606, 332] on link "Next" at bounding box center [608, 342] width 20 height 20
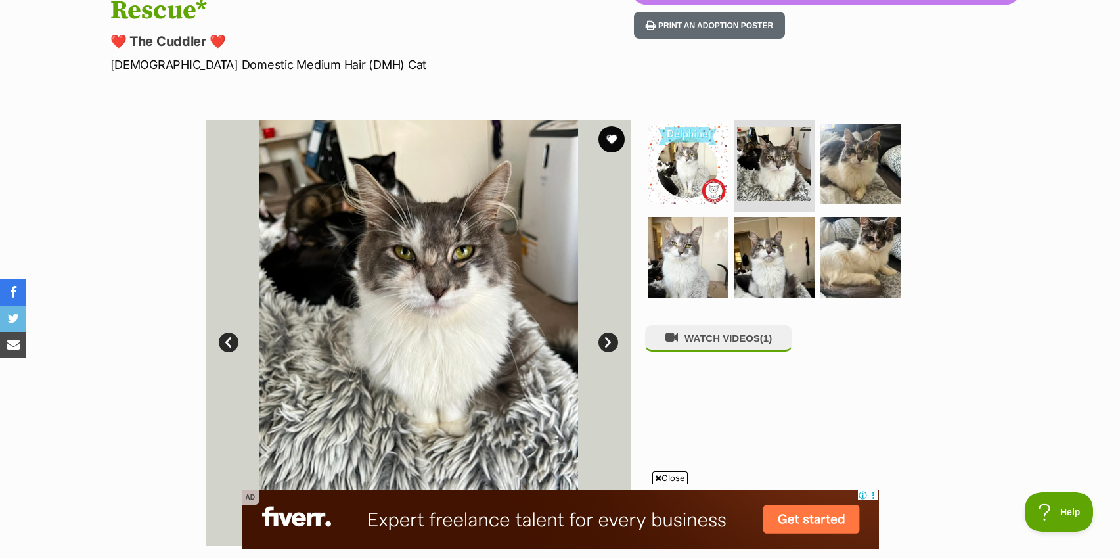
click at [607, 332] on link "Next" at bounding box center [608, 342] width 20 height 20
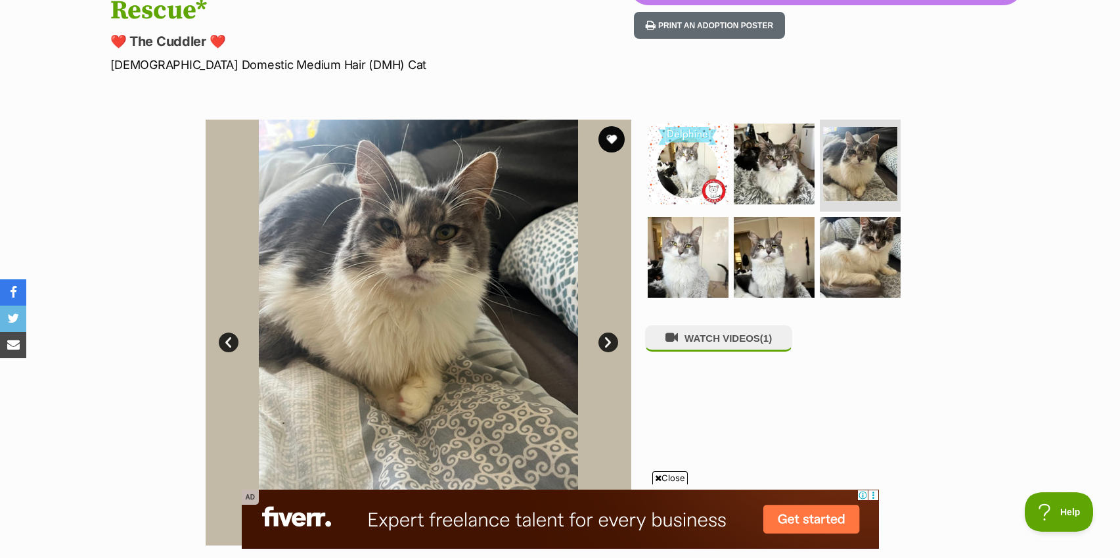
click at [606, 332] on link "Next" at bounding box center [608, 342] width 20 height 20
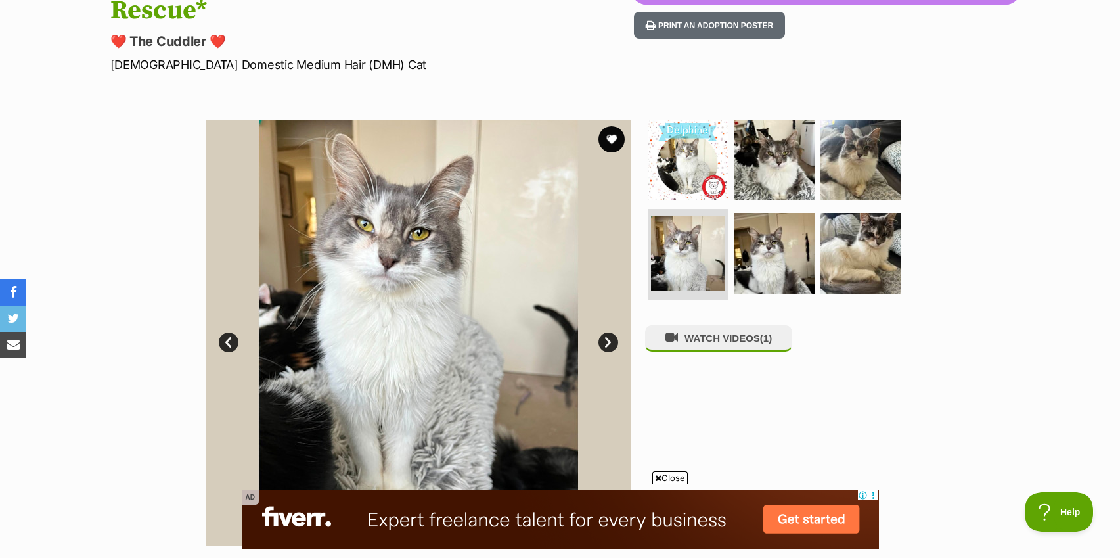
click at [606, 332] on link "Next" at bounding box center [608, 342] width 20 height 20
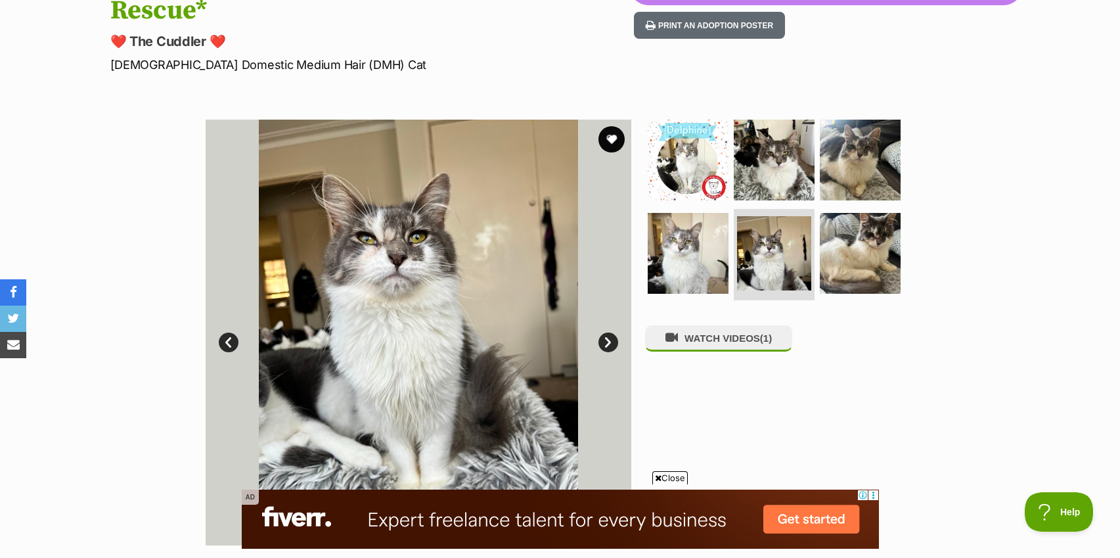
click at [606, 332] on link "Next" at bounding box center [608, 342] width 20 height 20
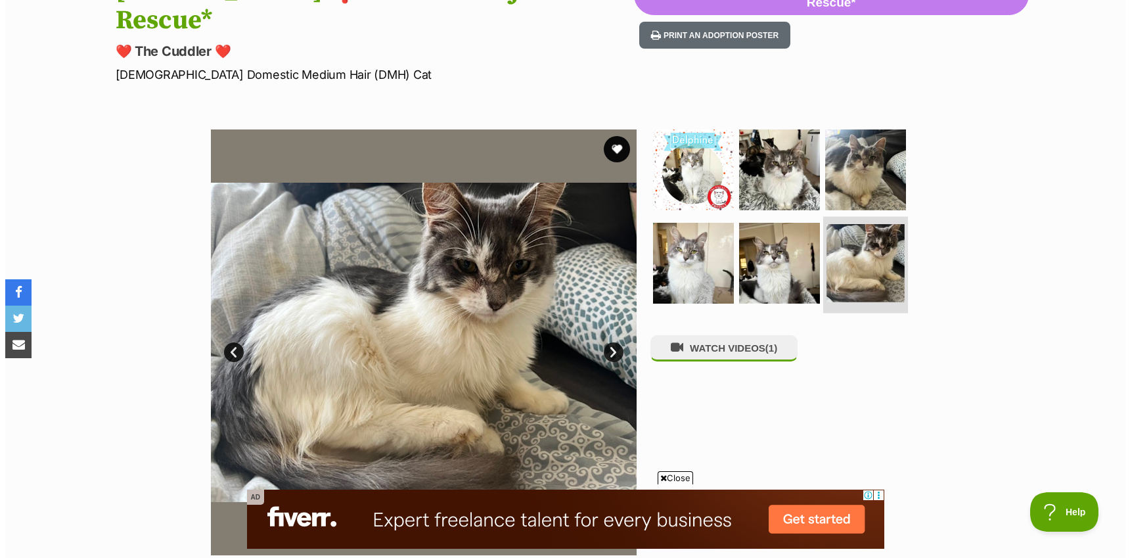
scroll to position [183, 0]
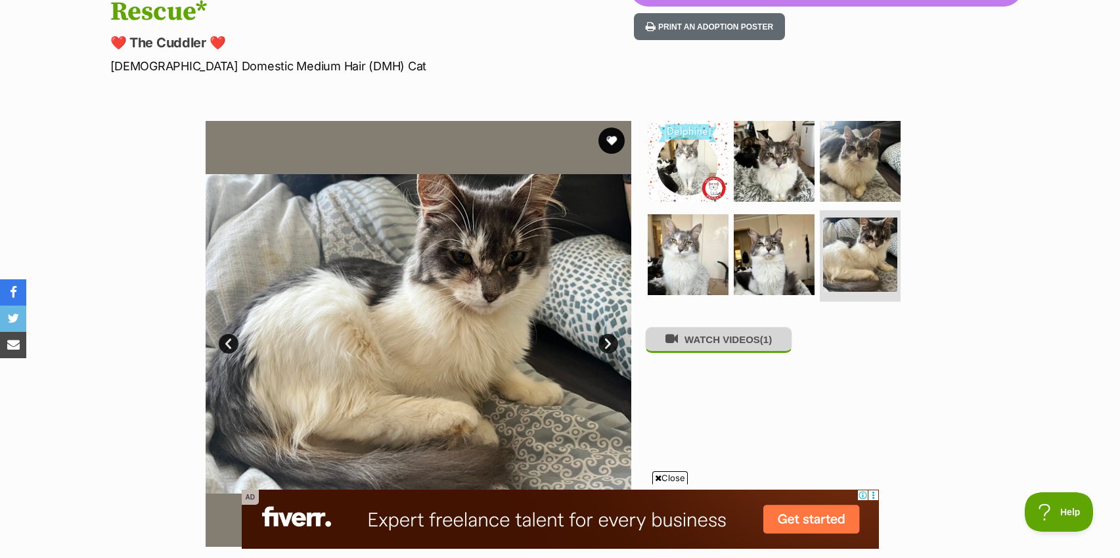
click at [763, 327] on button "WATCH VIDEOS (1)" at bounding box center [718, 340] width 147 height 26
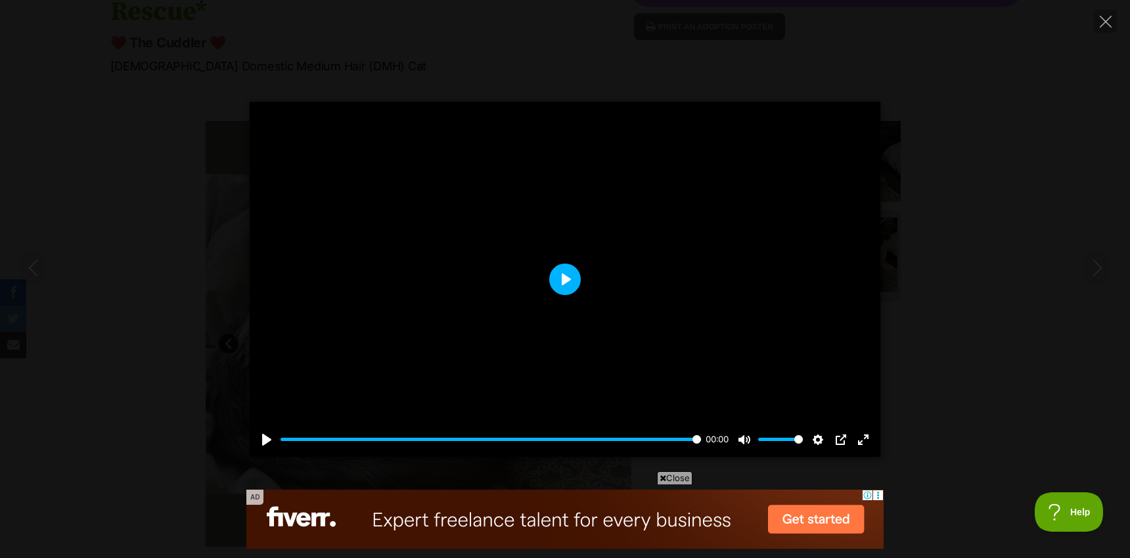
click at [572, 277] on button "Play" at bounding box center [565, 279] width 32 height 32
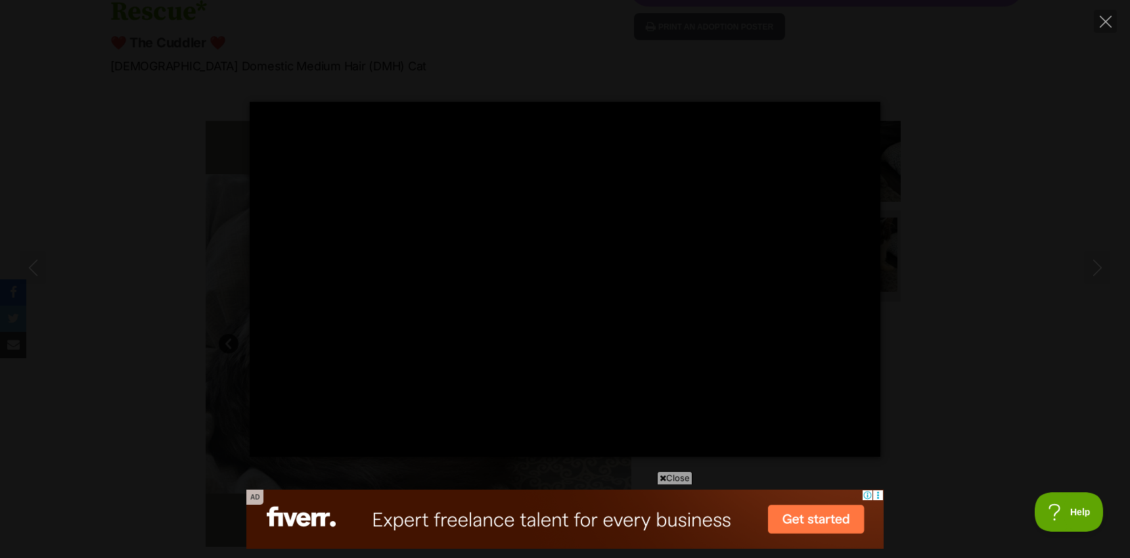
type input "100"
